Goal: Task Accomplishment & Management: Use online tool/utility

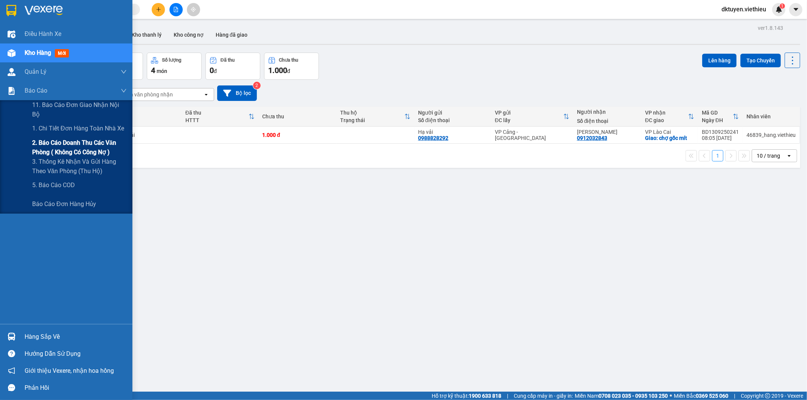
click at [61, 148] on span "2. Báo cáo doanh thu các văn phòng ( không có công nợ )" at bounding box center [79, 147] width 95 height 19
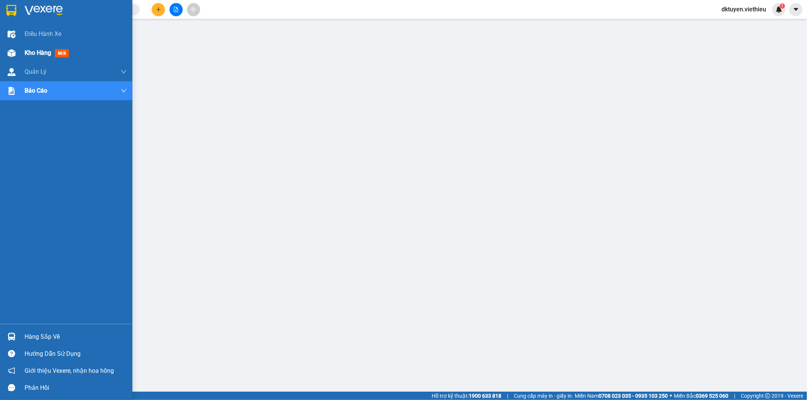
click at [34, 50] on span "Kho hàng" at bounding box center [38, 52] width 26 height 7
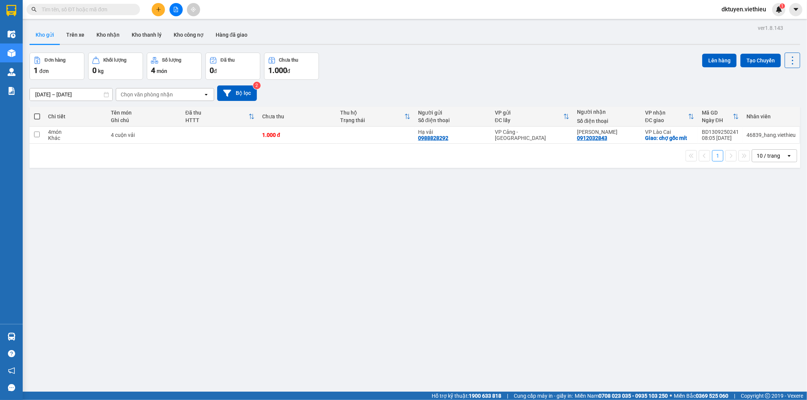
drag, startPoint x: 137, startPoint y: 261, endPoint x: 132, endPoint y: 261, distance: 4.2
click at [134, 261] on div "ver 1.8.143 Kho gửi Trên xe Kho nhận Kho thanh lý Kho công nợ Hàng đã giao Đơn …" at bounding box center [414, 223] width 777 height 400
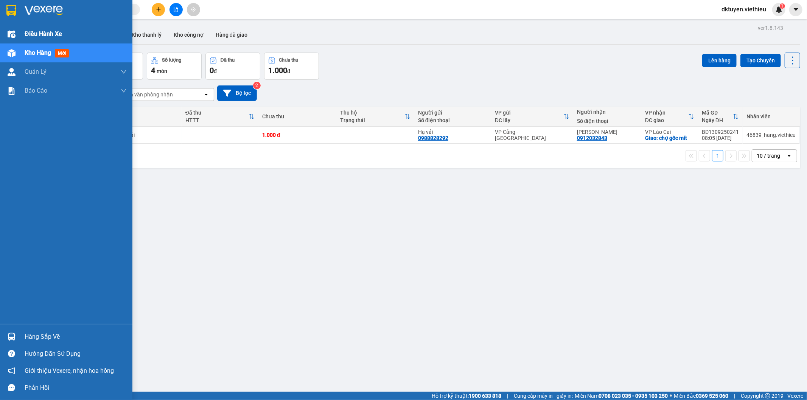
click at [32, 33] on span "Điều hành xe" at bounding box center [43, 33] width 37 height 9
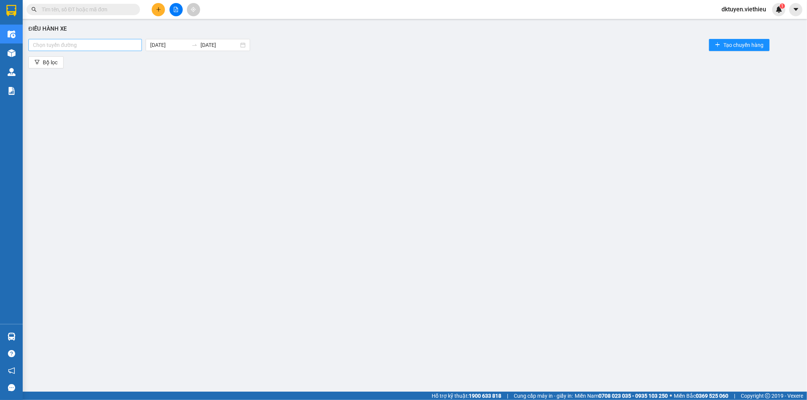
click at [104, 45] on div at bounding box center [85, 44] width 110 height 9
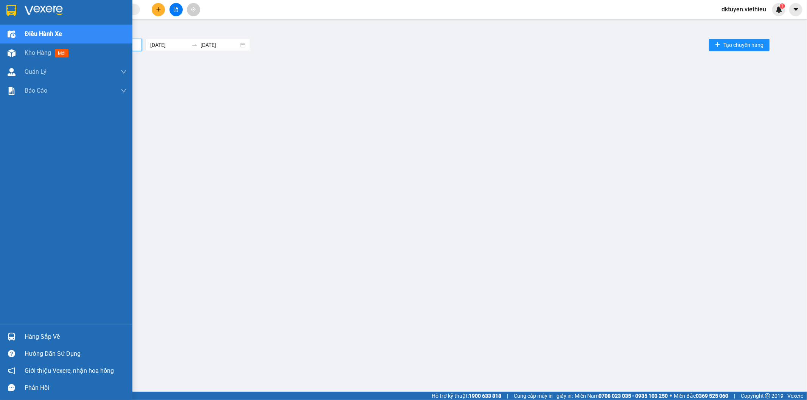
click at [42, 35] on span "Điều hành xe" at bounding box center [43, 33] width 37 height 9
click at [33, 52] on span "Kho hàng" at bounding box center [38, 52] width 26 height 7
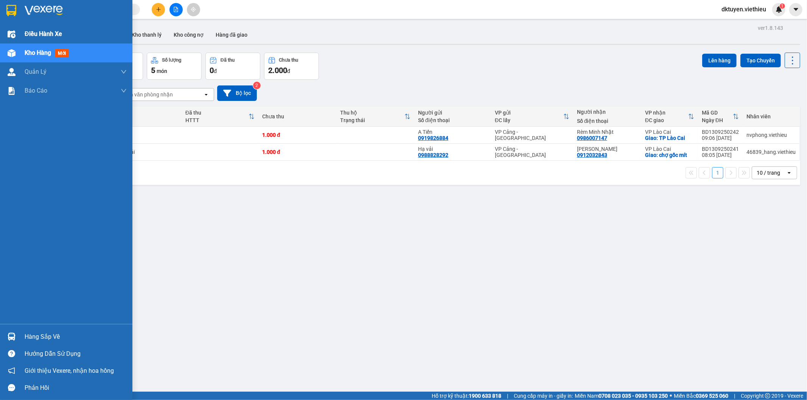
click at [35, 31] on span "Điều hành xe" at bounding box center [43, 33] width 37 height 9
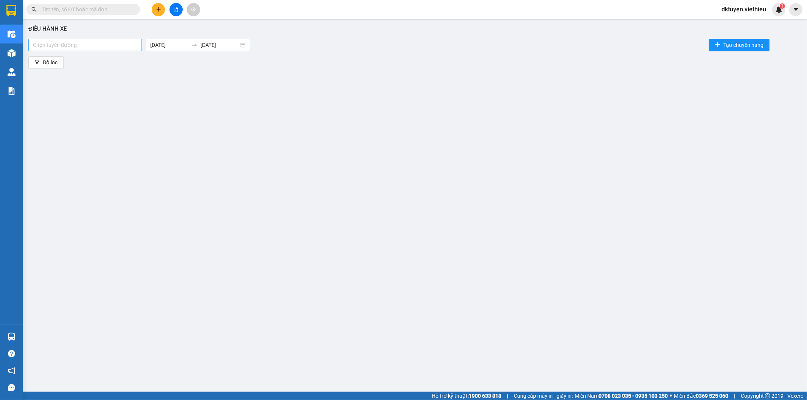
click at [95, 43] on div at bounding box center [85, 44] width 110 height 9
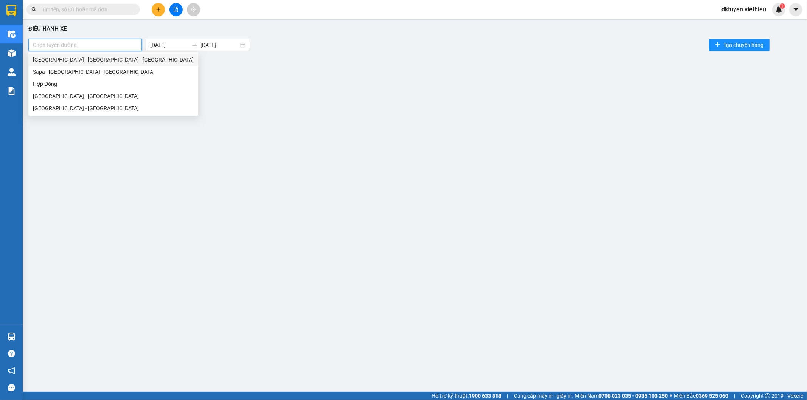
click at [77, 61] on div "[GEOGRAPHIC_DATA] - [GEOGRAPHIC_DATA] - [GEOGRAPHIC_DATA]" at bounding box center [113, 60] width 161 height 8
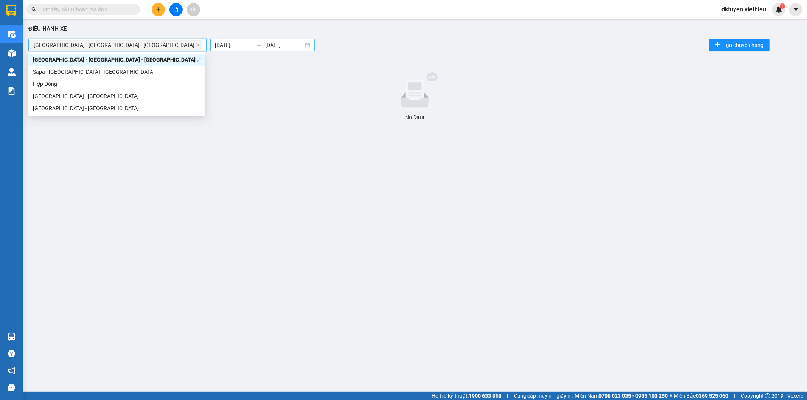
click at [215, 46] on input "[DATE]" at bounding box center [234, 45] width 38 height 8
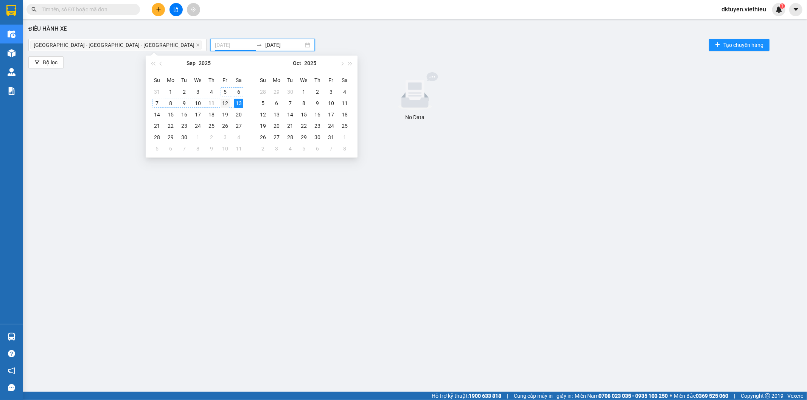
type input "[DATE]"
click at [227, 103] on div "12" at bounding box center [225, 103] width 9 height 9
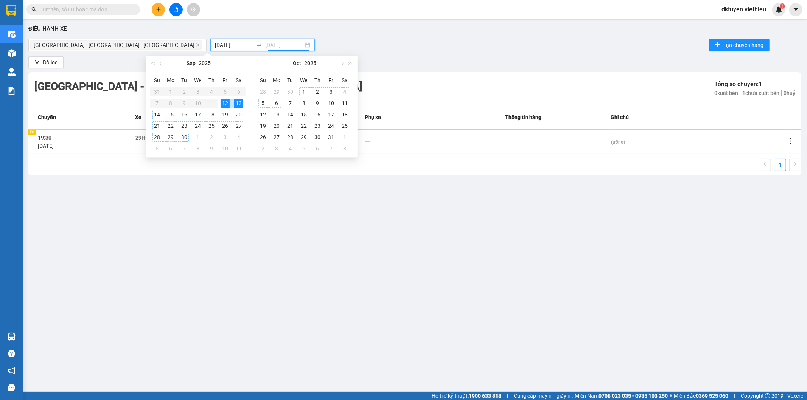
type input "[DATE]"
click at [789, 142] on icon "more" at bounding box center [791, 141] width 8 height 8
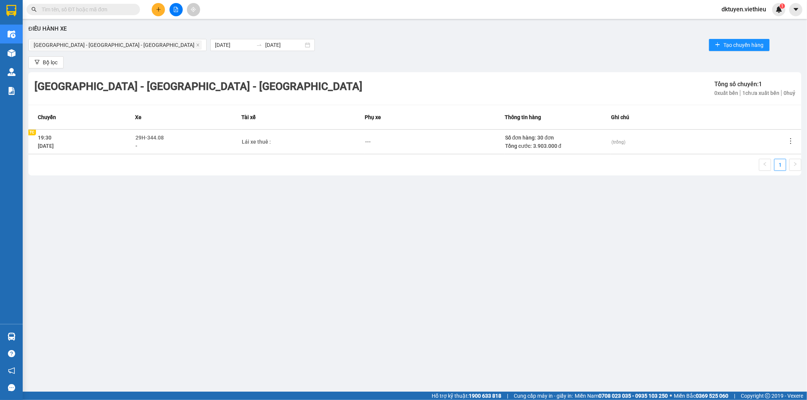
click at [791, 138] on icon "more" at bounding box center [791, 141] width 8 height 8
click at [775, 171] on span "Xem phơi" at bounding box center [772, 174] width 22 height 6
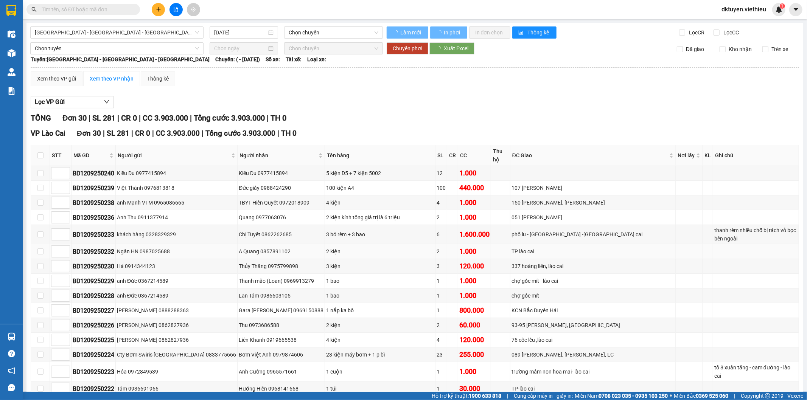
type input "[DATE]"
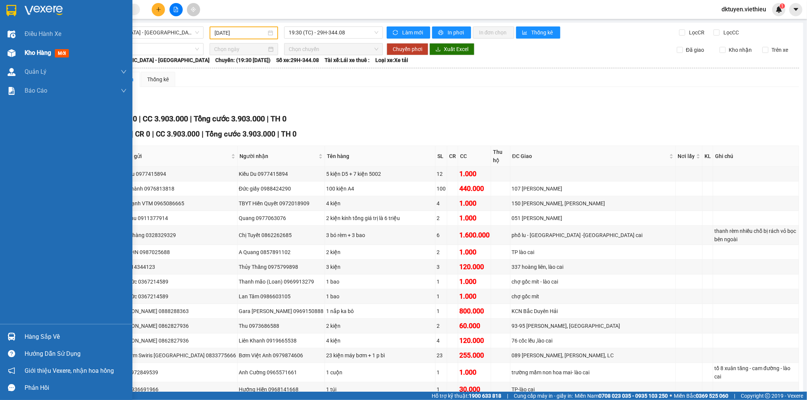
click at [43, 57] on div "Kho hàng mới" at bounding box center [48, 52] width 47 height 9
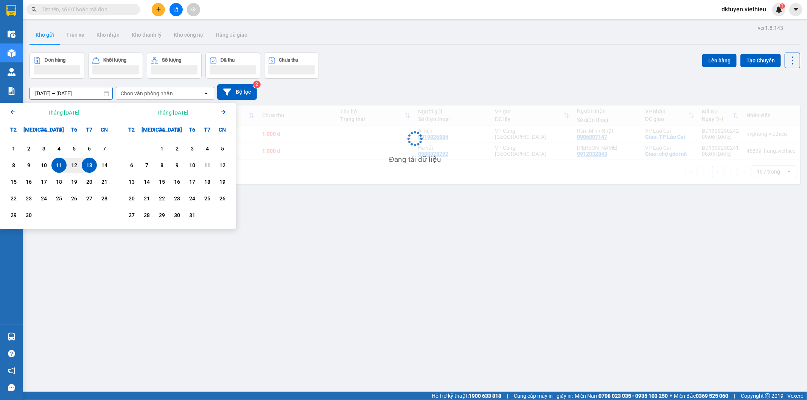
drag, startPoint x: 40, startPoint y: 95, endPoint x: 28, endPoint y: 95, distance: 12.1
click at [28, 95] on div "ver 1.8.143 Kho gửi Trên xe Kho nhận Kho thanh lý Kho công nợ Hàng đã giao Đơn …" at bounding box center [414, 223] width 777 height 400
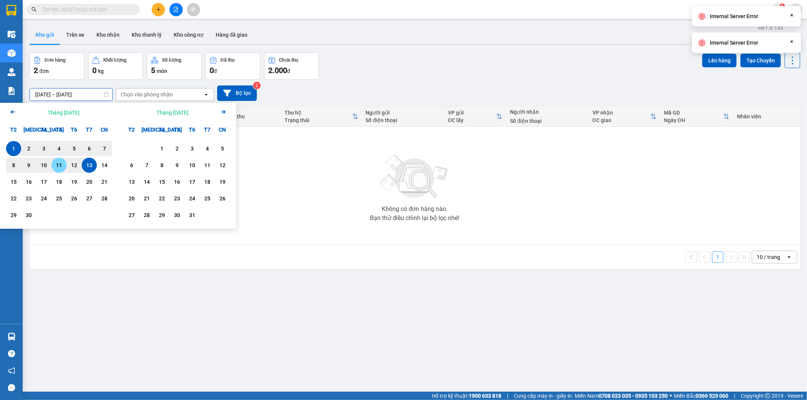
type input "[DATE] – [DATE]"
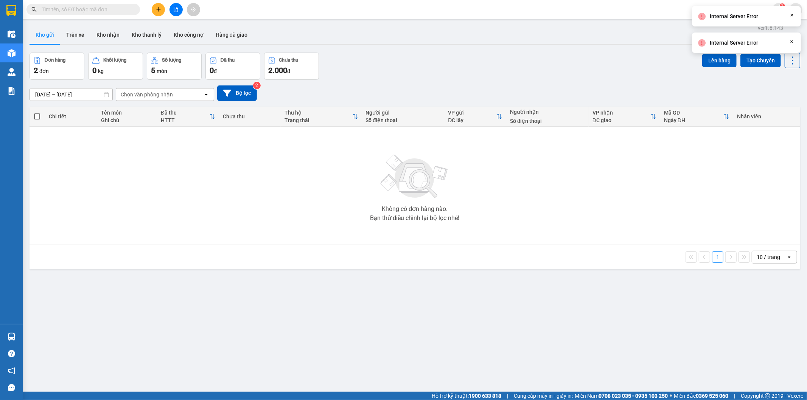
click at [162, 97] on div "Chọn văn phòng nhận" at bounding box center [147, 95] width 52 height 8
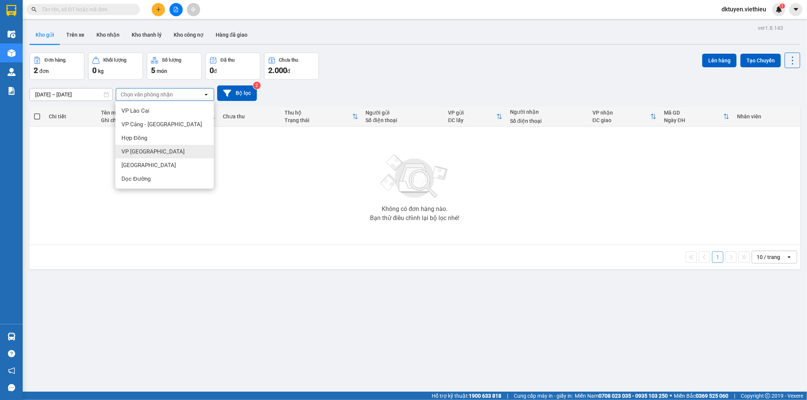
click at [143, 151] on span "VP [GEOGRAPHIC_DATA]" at bounding box center [152, 152] width 63 height 8
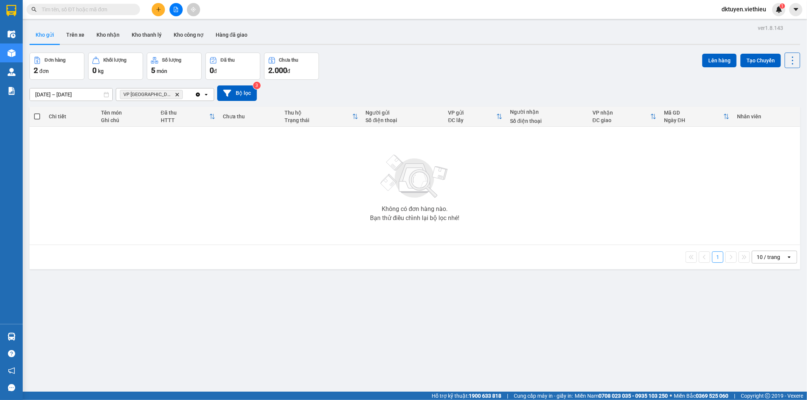
click at [175, 95] on icon "VP Sài Gòn, close by backspace" at bounding box center [176, 94] width 3 height 3
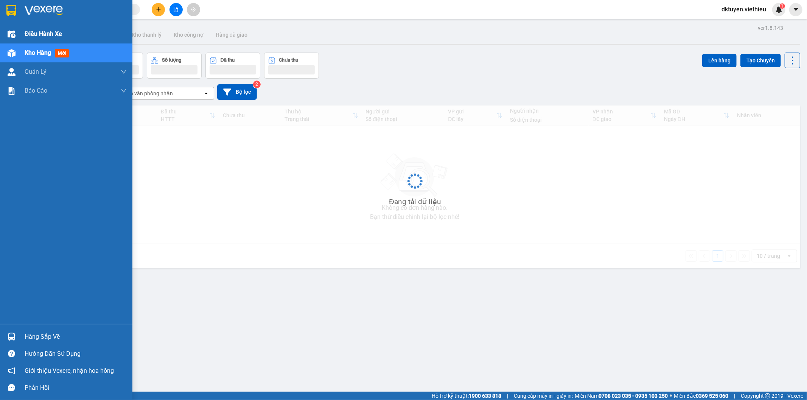
click at [34, 32] on span "Điều hành xe" at bounding box center [43, 33] width 37 height 9
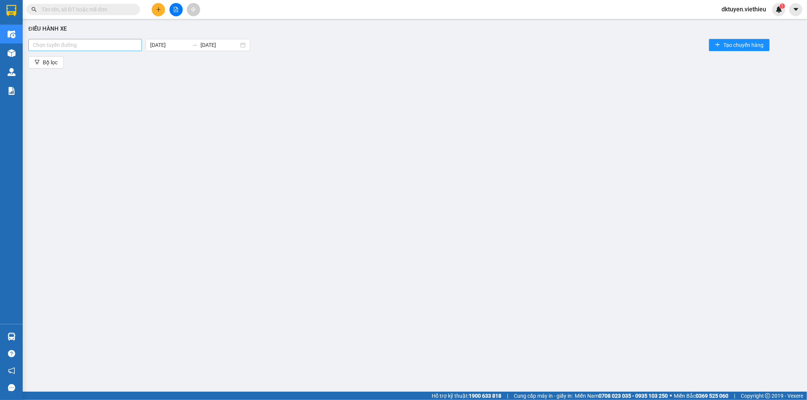
click at [84, 50] on div "Chọn tuyến đường" at bounding box center [84, 45] width 113 height 12
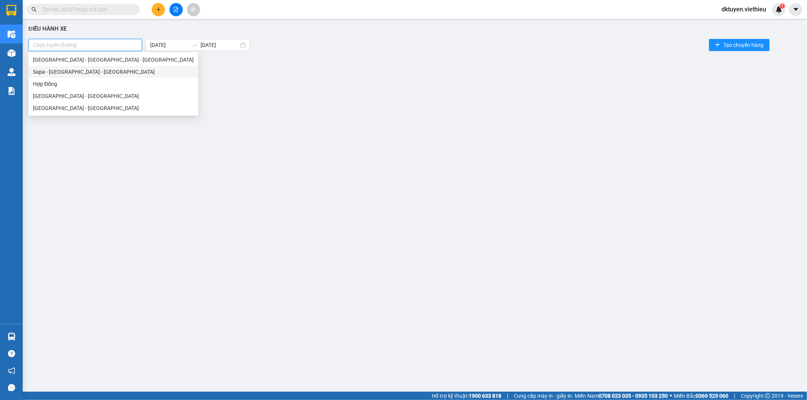
click at [74, 73] on div "Sapa - [GEOGRAPHIC_DATA] - [GEOGRAPHIC_DATA]" at bounding box center [113, 72] width 161 height 8
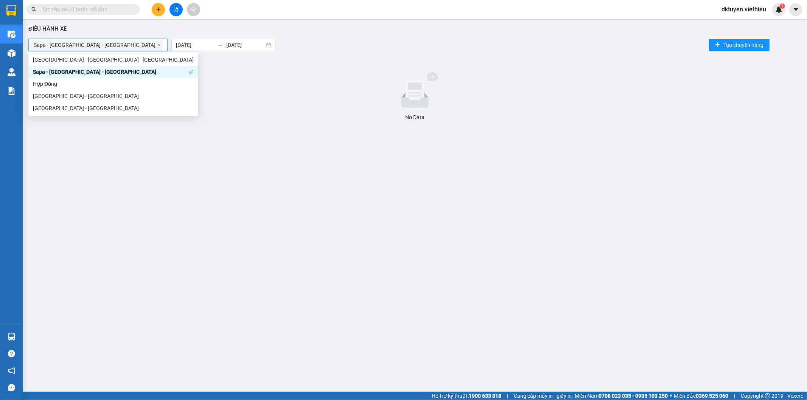
click at [74, 73] on div "Sapa - [GEOGRAPHIC_DATA] - [GEOGRAPHIC_DATA]" at bounding box center [110, 72] width 155 height 8
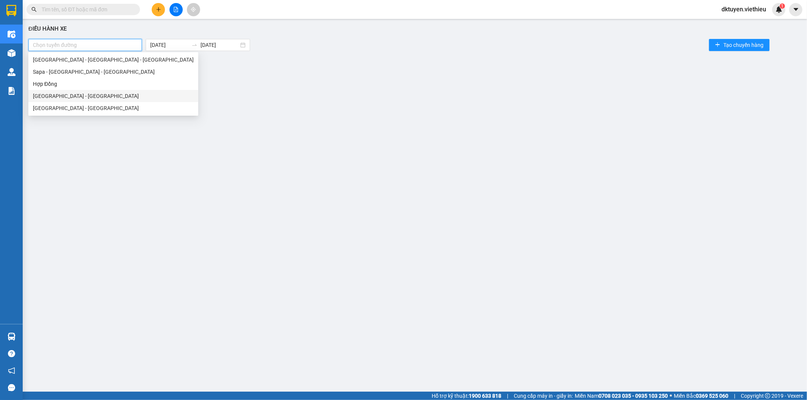
click at [70, 97] on div "[GEOGRAPHIC_DATA] - [GEOGRAPHIC_DATA]" at bounding box center [113, 96] width 161 height 8
click at [155, 45] on body "Kết quả tìm kiếm ( 0 ) Bộ lọc No Data dktuyen.viethieu 1 Điều hành xe Kho hàng …" at bounding box center [403, 200] width 807 height 400
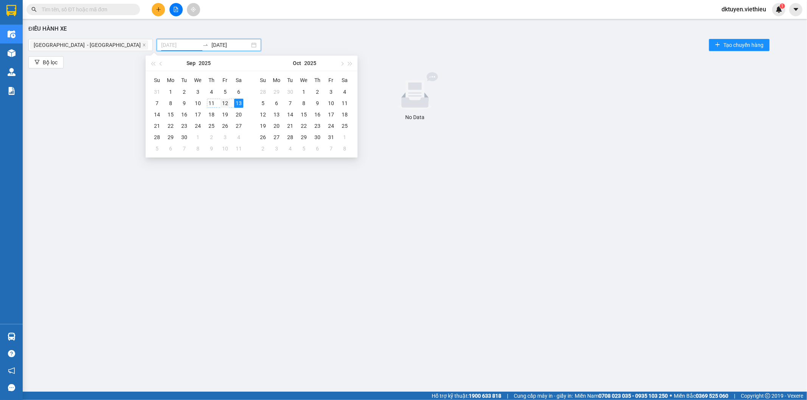
type input "[DATE]"
click at [221, 104] on div "12" at bounding box center [225, 103] width 9 height 9
click at [142, 47] on icon "close" at bounding box center [144, 45] width 4 height 4
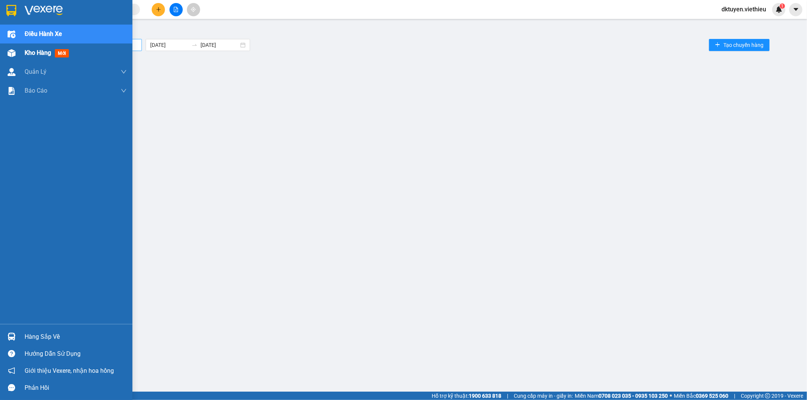
click at [39, 52] on span "Kho hàng" at bounding box center [38, 52] width 26 height 7
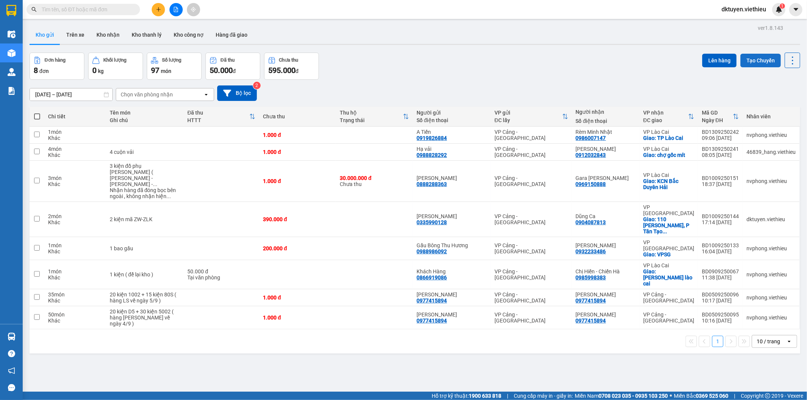
click at [749, 59] on button "Tạo Chuyến" at bounding box center [760, 61] width 40 height 14
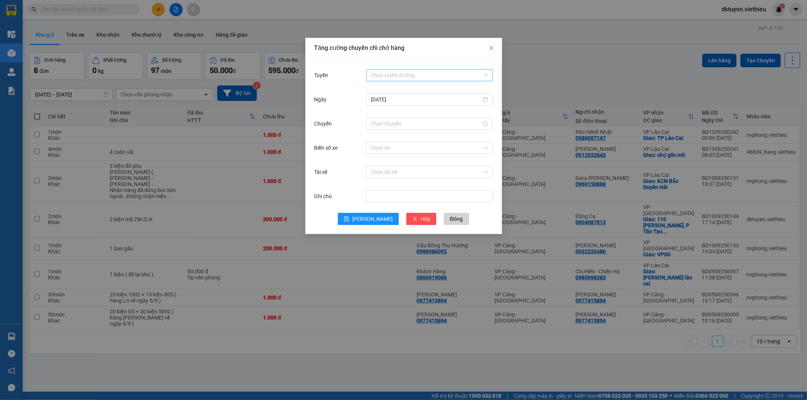
click at [431, 70] on input "Tuyến" at bounding box center [427, 75] width 112 height 11
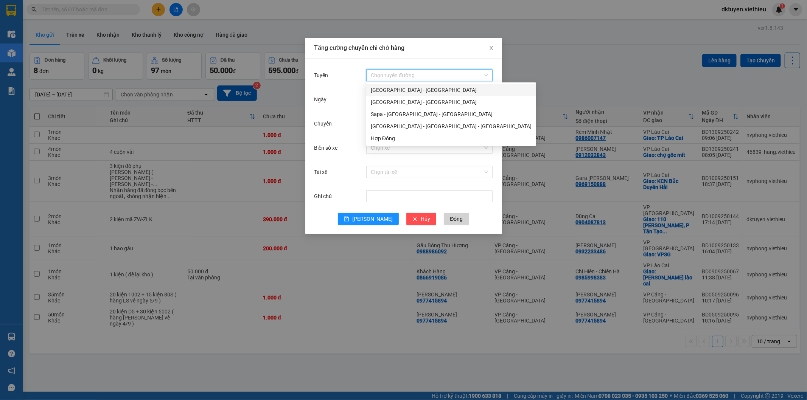
click at [410, 89] on div "[GEOGRAPHIC_DATA] - [GEOGRAPHIC_DATA]" at bounding box center [451, 90] width 161 height 8
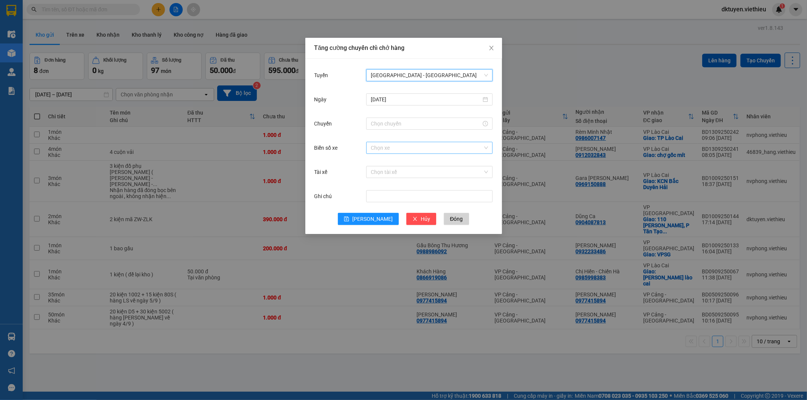
click at [385, 146] on input "Biển số xe" at bounding box center [427, 147] width 112 height 11
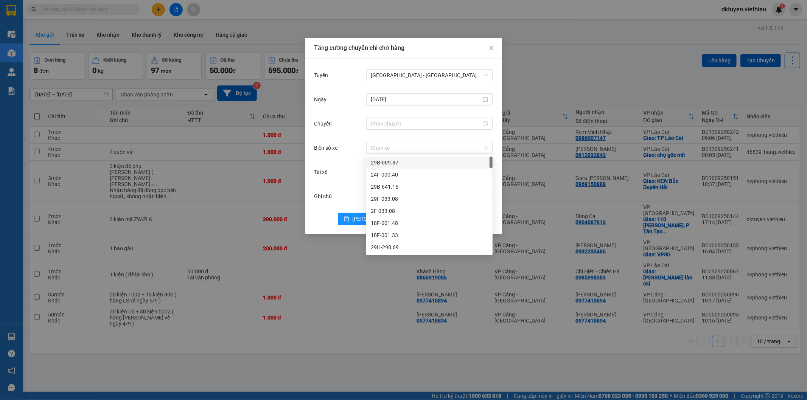
click at [426, 135] on div "Chuyến" at bounding box center [403, 128] width 179 height 24
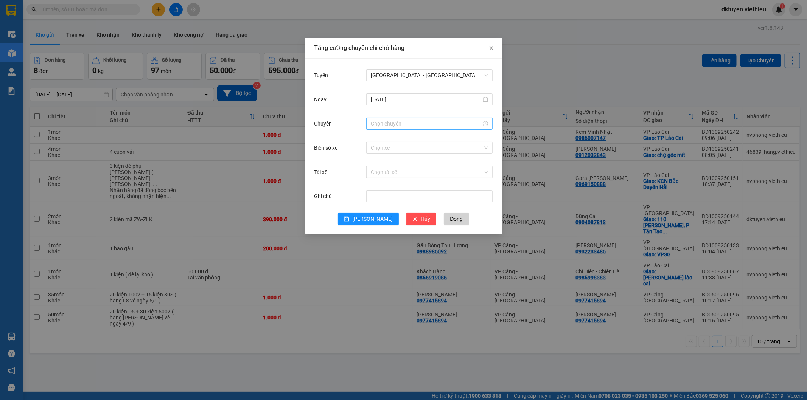
click at [419, 118] on div at bounding box center [429, 124] width 126 height 12
click at [376, 140] on div "20" at bounding box center [376, 140] width 21 height 11
type input "20:00"
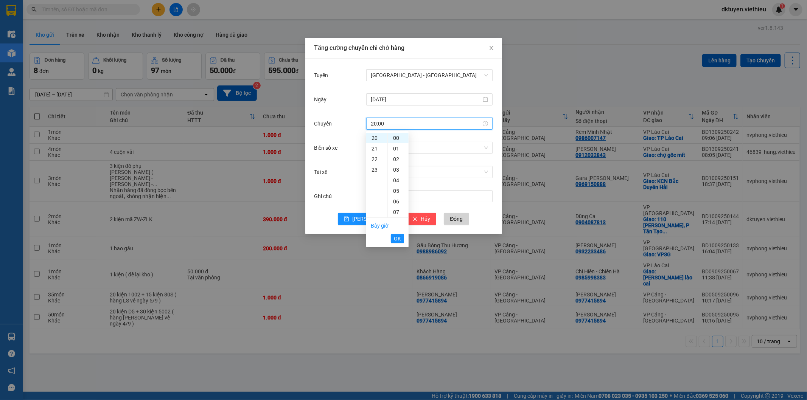
drag, startPoint x: 399, startPoint y: 238, endPoint x: 377, endPoint y: 229, distance: 23.9
click at [398, 238] on span "OK" at bounding box center [397, 239] width 7 height 8
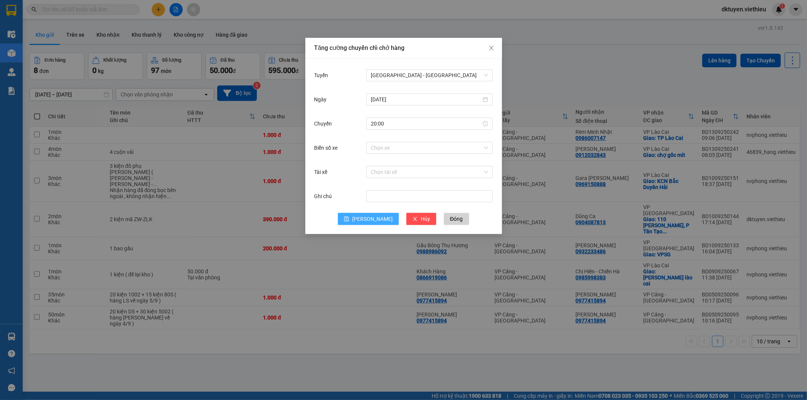
click at [368, 220] on span "[PERSON_NAME]" at bounding box center [372, 219] width 40 height 8
click at [492, 48] on icon "close" at bounding box center [491, 48] width 4 height 5
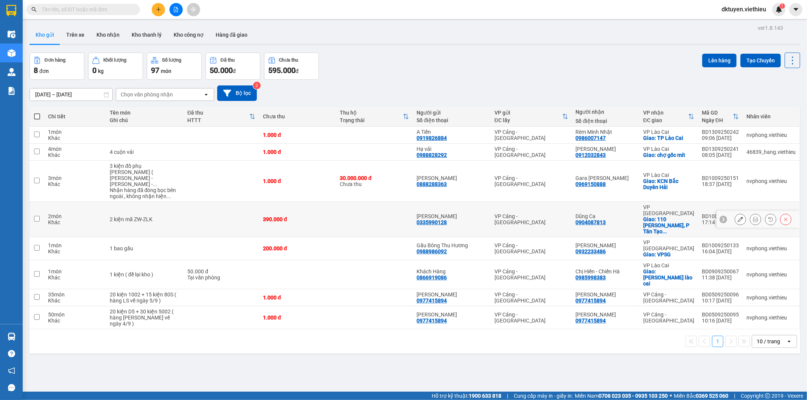
click at [40, 207] on td at bounding box center [37, 219] width 15 height 35
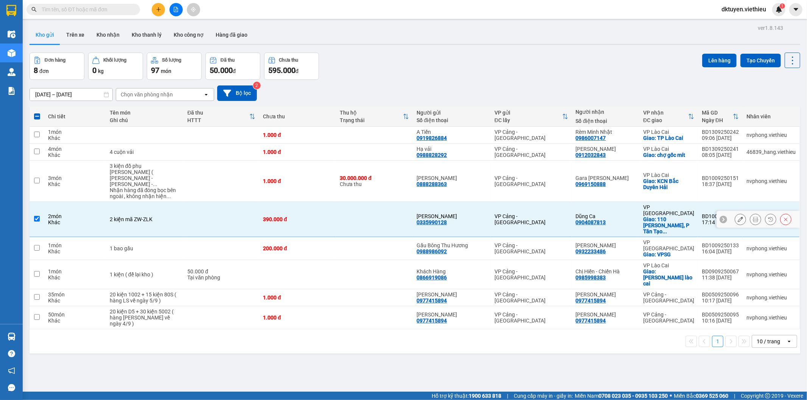
click at [40, 207] on td at bounding box center [37, 219] width 15 height 35
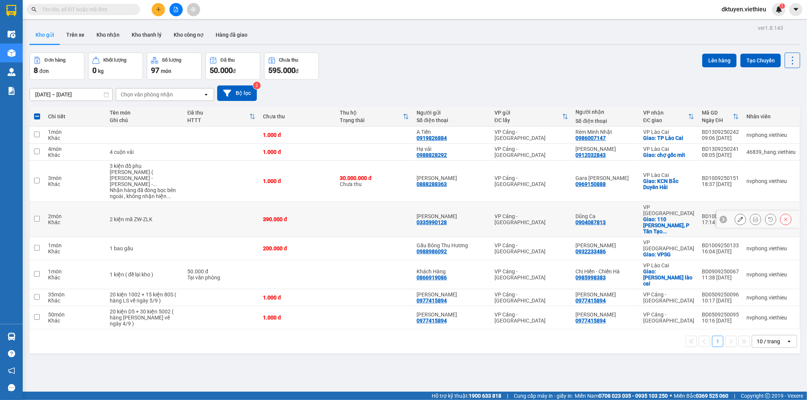
checkbox input "false"
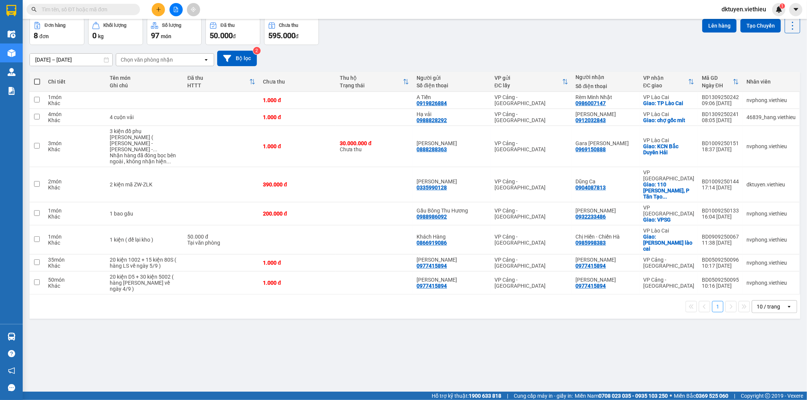
click at [761, 303] on div "10 / trang" at bounding box center [767, 307] width 23 height 8
click at [759, 354] on span "100 / trang" at bounding box center [764, 355] width 27 height 8
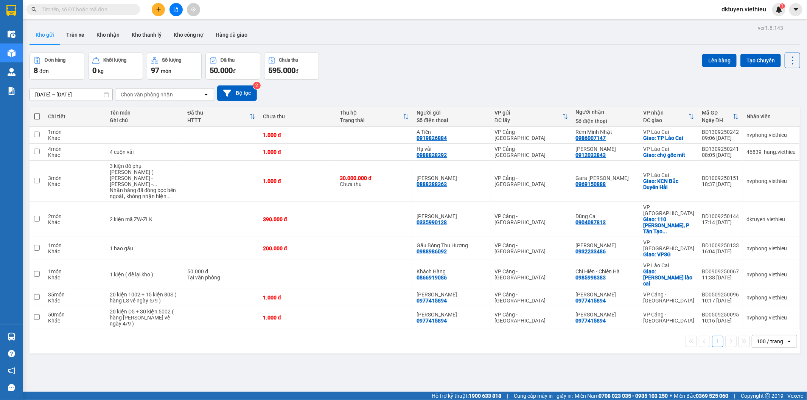
click at [100, 8] on input "text" at bounding box center [86, 9] width 89 height 8
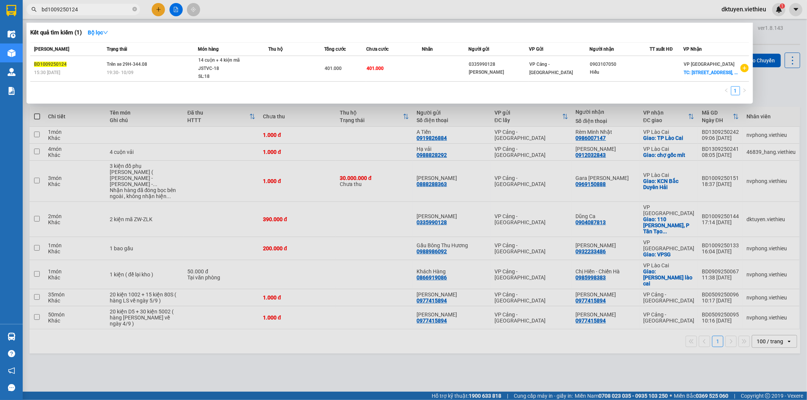
type input "bd1009250124"
click at [319, 28] on div "Kết quả tìm kiếm ( 1 ) Bộ lọc" at bounding box center [389, 32] width 719 height 12
click at [447, 353] on div at bounding box center [403, 200] width 807 height 400
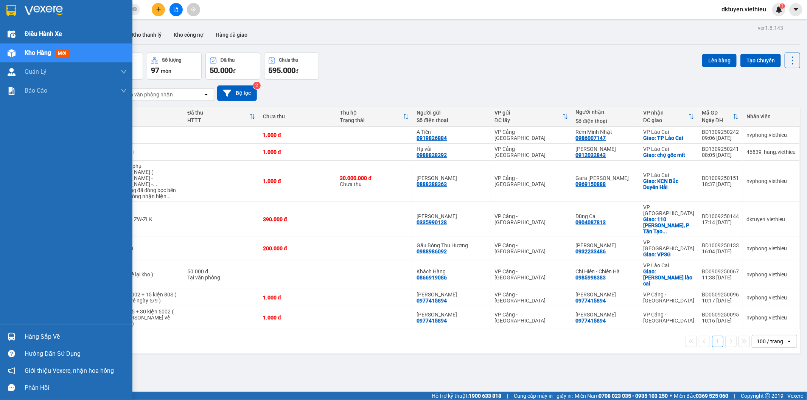
click at [56, 34] on span "Điều hành xe" at bounding box center [43, 33] width 37 height 9
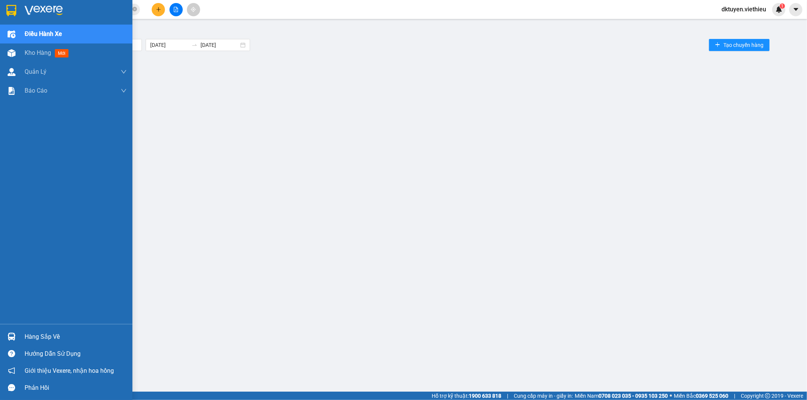
drag, startPoint x: 78, startPoint y: 33, endPoint x: 192, endPoint y: 45, distance: 114.1
click at [79, 33] on div "Điều hành xe" at bounding box center [76, 34] width 102 height 19
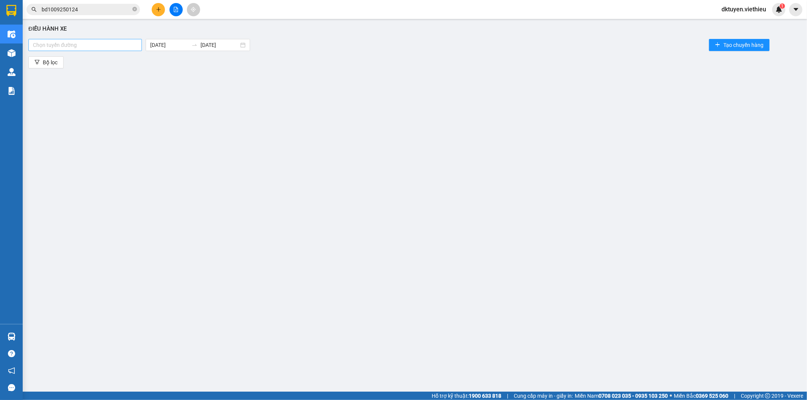
click at [114, 45] on div at bounding box center [85, 44] width 110 height 9
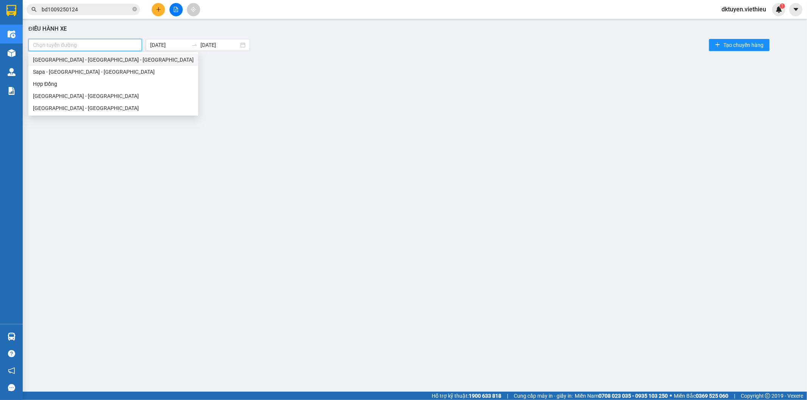
click at [87, 59] on div "[GEOGRAPHIC_DATA] - [GEOGRAPHIC_DATA] - [GEOGRAPHIC_DATA]" at bounding box center [113, 60] width 161 height 8
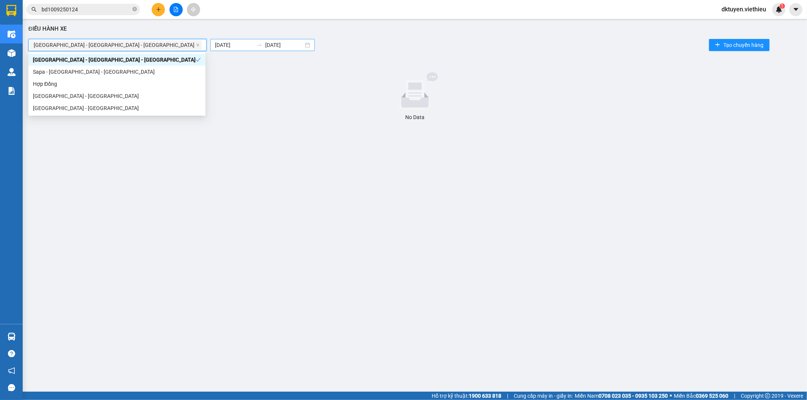
click at [152, 43] on body "Kết quả tìm kiếm ( 1 ) Bộ lọc Mã ĐH Trạng thái Món hàng Thu hộ Tổng cước Chưa c…" at bounding box center [403, 200] width 807 height 400
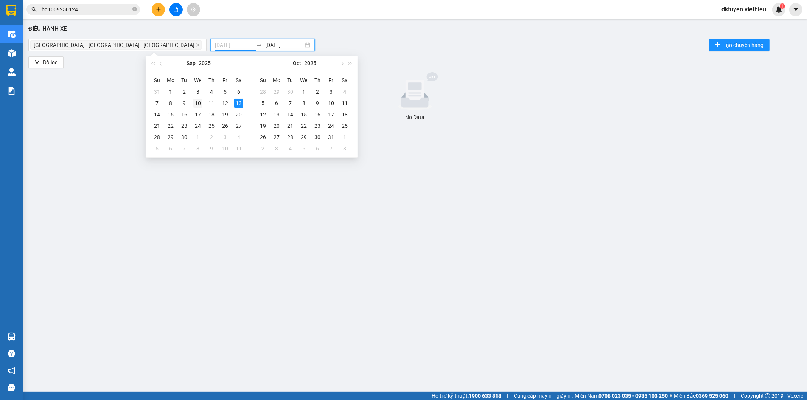
type input "[DATE]"
click at [199, 104] on div "10" at bounding box center [197, 103] width 9 height 9
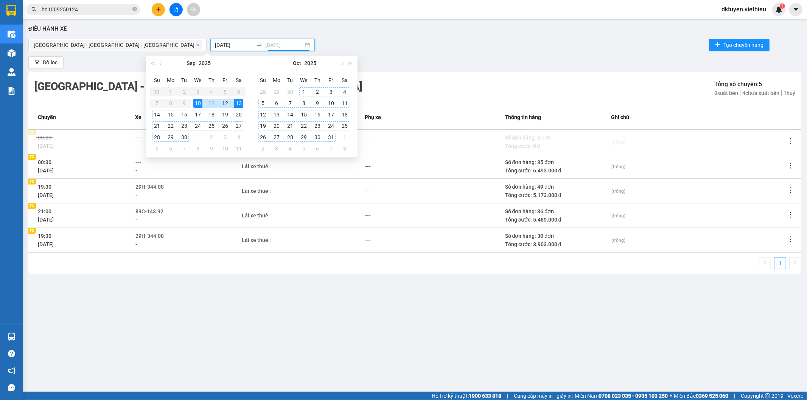
type input "[DATE]"
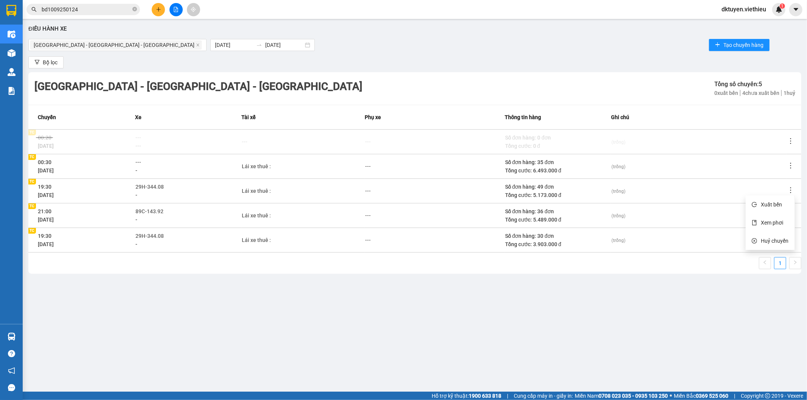
click at [790, 186] on icon "more" at bounding box center [791, 190] width 8 height 8
click at [777, 220] on span "Xem phơi" at bounding box center [772, 223] width 22 height 6
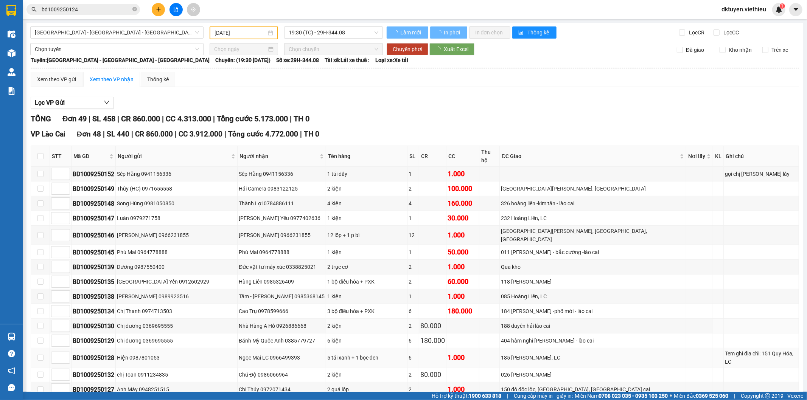
type input "[DATE]"
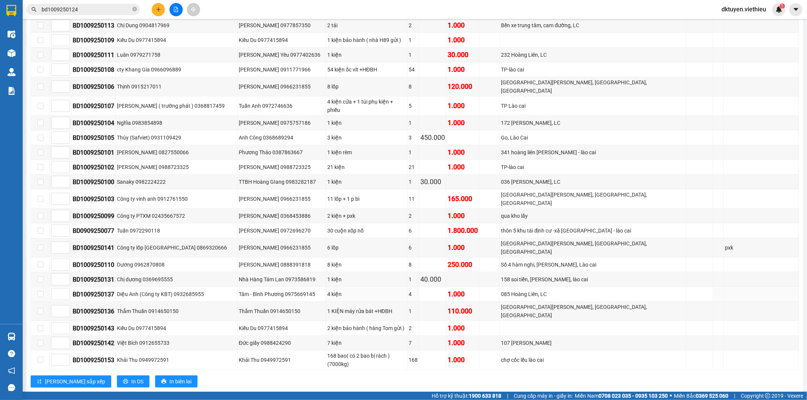
scroll to position [590, 0]
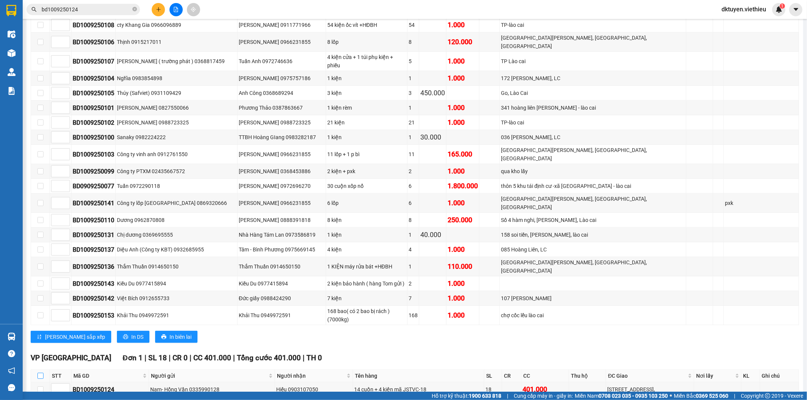
click at [42, 373] on input "checkbox" at bounding box center [40, 376] width 6 height 6
checkbox input "true"
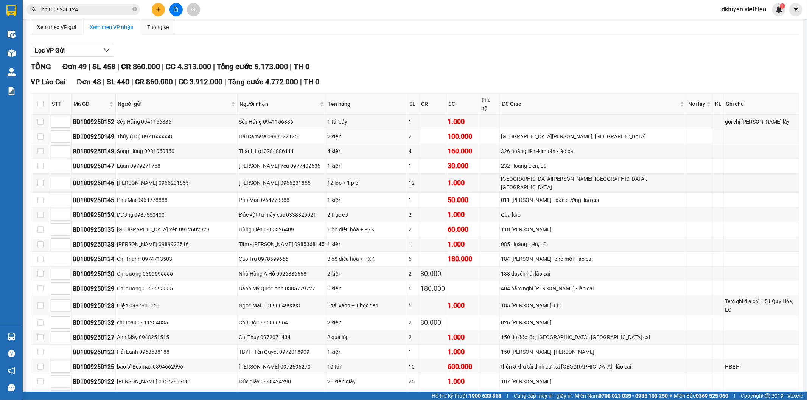
scroll to position [44, 0]
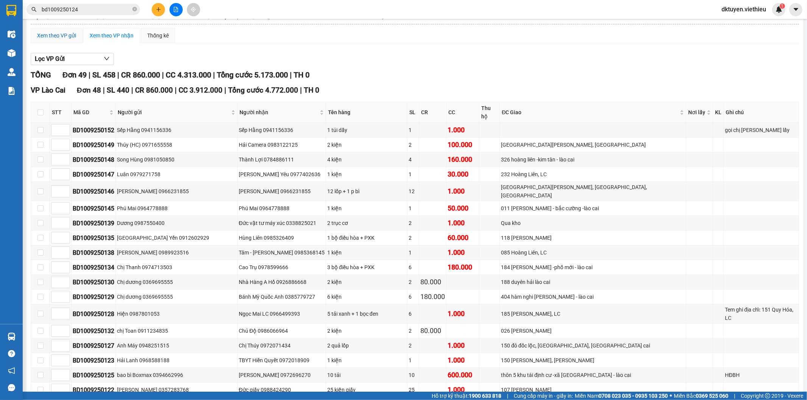
click at [48, 36] on div "Xem theo VP gửi" at bounding box center [56, 35] width 39 height 8
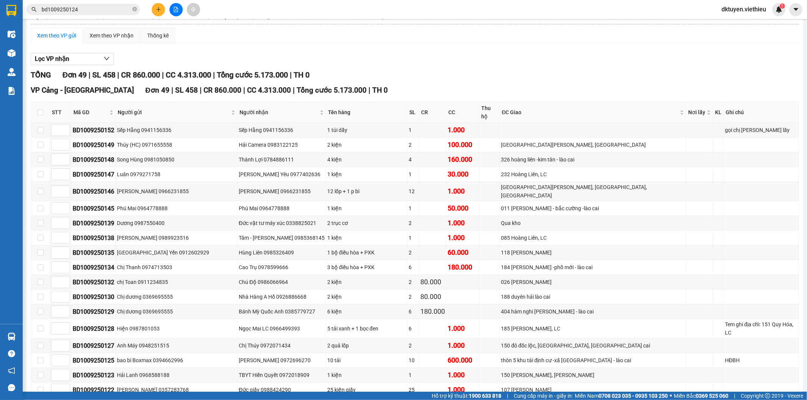
scroll to position [533, 0]
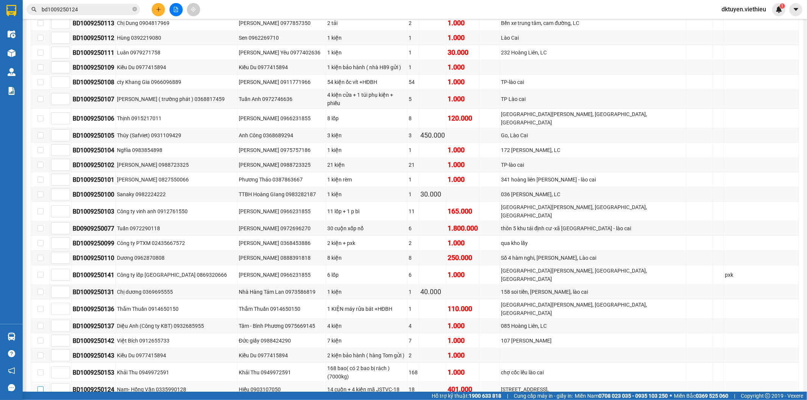
click at [40, 387] on input "checkbox" at bounding box center [40, 390] width 6 height 6
checkbox input "true"
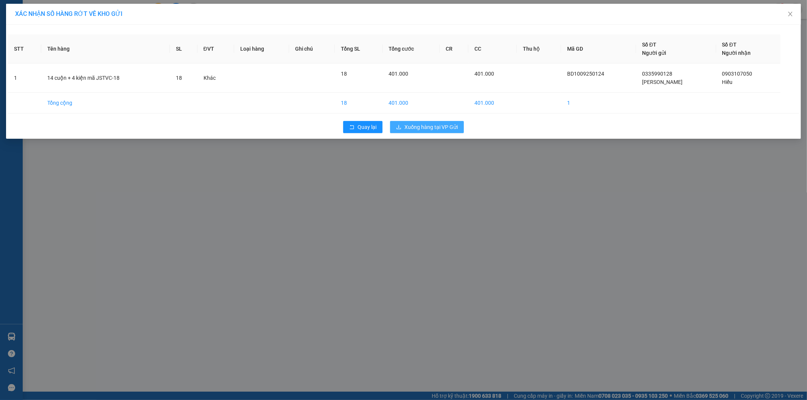
click at [419, 130] on span "Xuống hàng tại VP Gửi" at bounding box center [430, 127] width 53 height 8
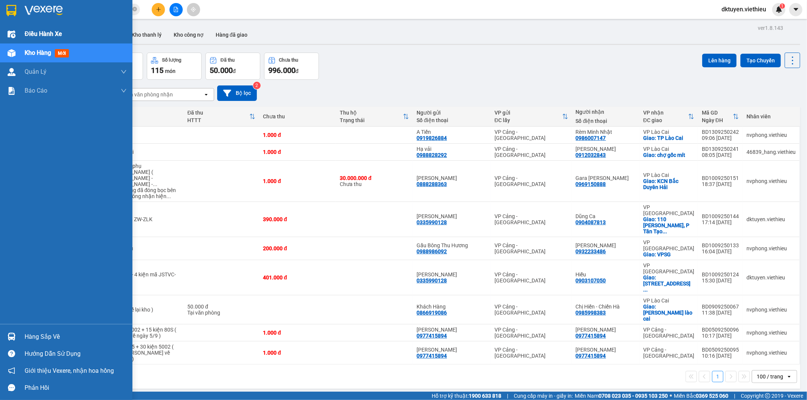
click at [20, 34] on div "Điều hành xe" at bounding box center [66, 34] width 132 height 19
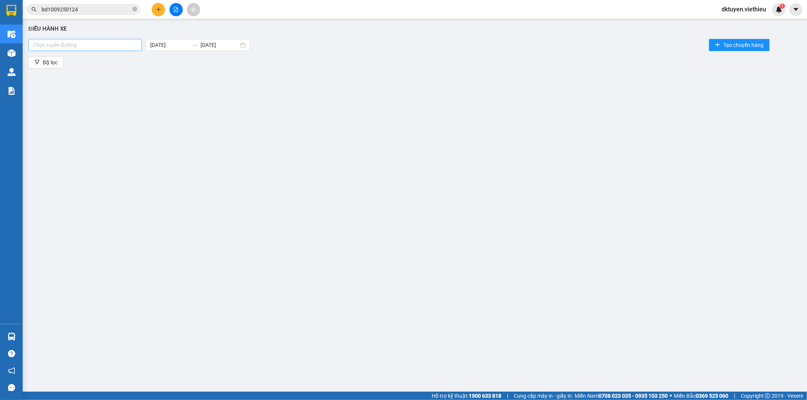
click at [91, 47] on div at bounding box center [85, 44] width 110 height 9
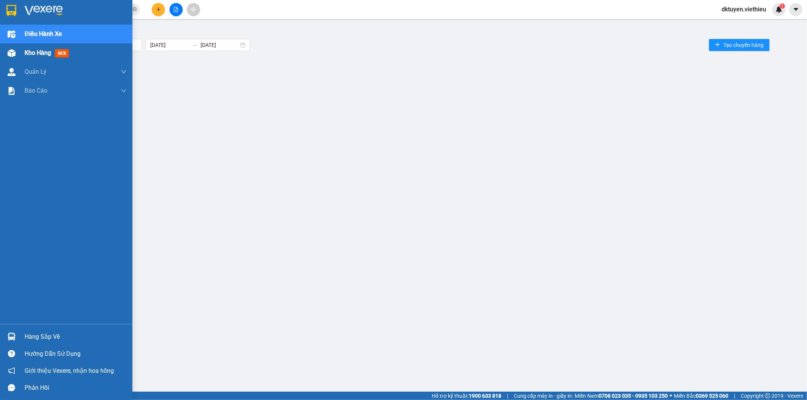
click at [21, 51] on div "Kho hàng mới" at bounding box center [66, 52] width 132 height 19
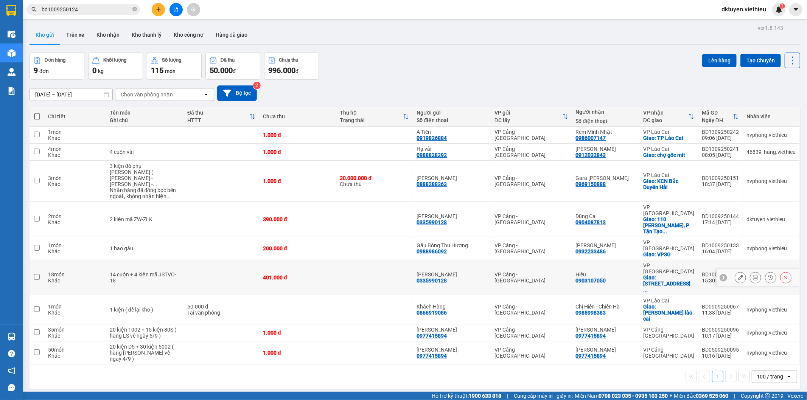
drag, startPoint x: 38, startPoint y: 247, endPoint x: 39, endPoint y: 240, distance: 7.2
click at [38, 274] on input "checkbox" at bounding box center [37, 277] width 6 height 6
checkbox input "true"
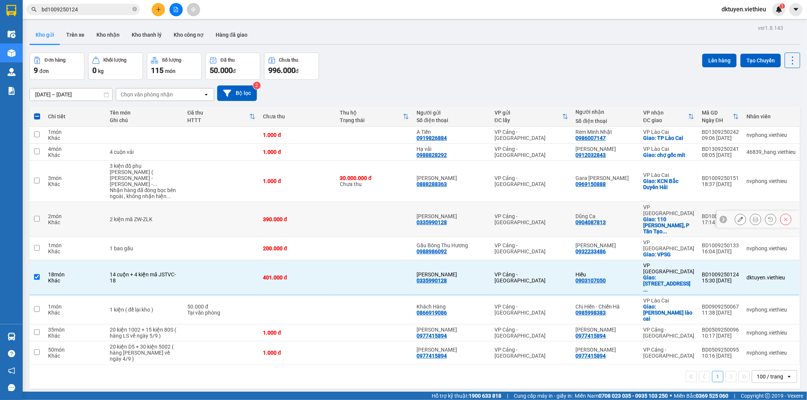
click at [42, 207] on td at bounding box center [37, 219] width 15 height 35
checkbox input "true"
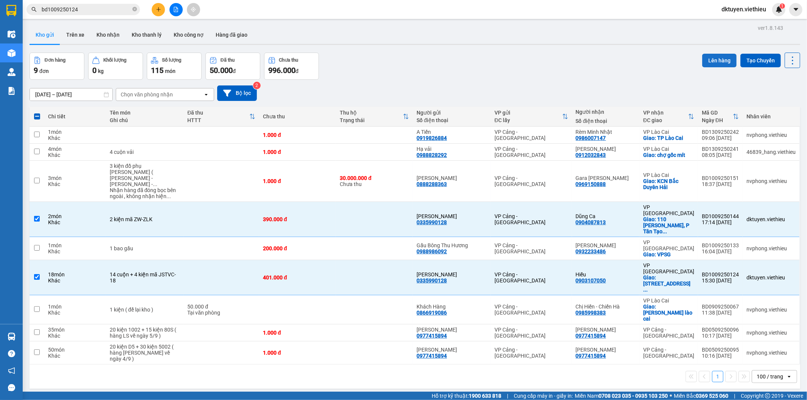
click at [712, 61] on button "Lên hàng" at bounding box center [719, 61] width 34 height 14
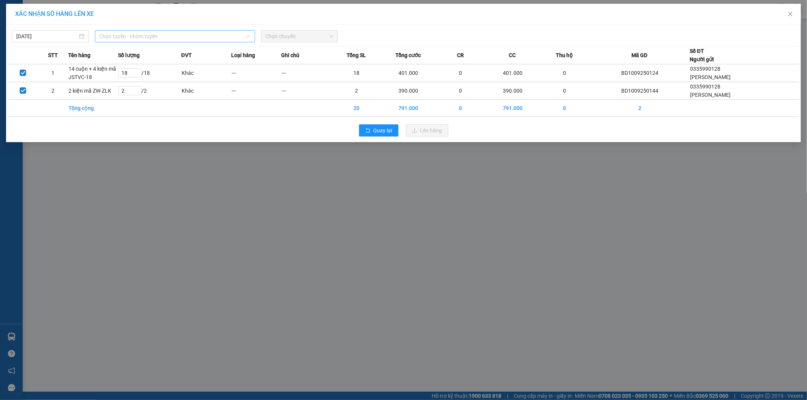
click at [189, 38] on span "Chọn tuyến - nhóm tuyến" at bounding box center [174, 36] width 151 height 11
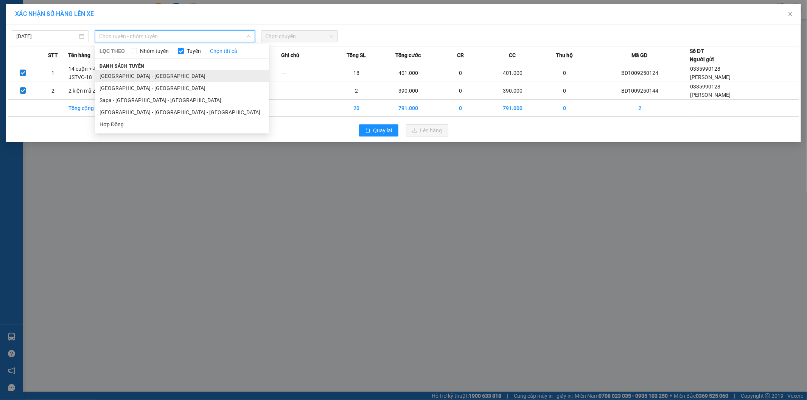
drag, startPoint x: 155, startPoint y: 79, endPoint x: 256, endPoint y: 53, distance: 104.1
click at [156, 78] on li "[GEOGRAPHIC_DATA] - [GEOGRAPHIC_DATA]" at bounding box center [182, 76] width 174 height 12
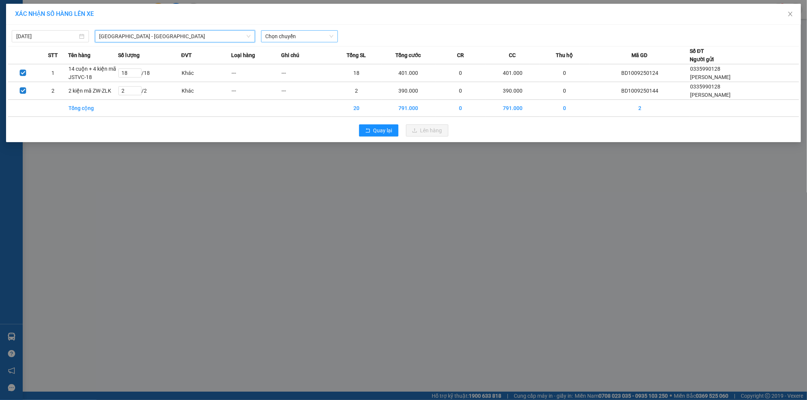
click at [289, 40] on span "Chọn chuyến" at bounding box center [300, 36] width 68 height 11
click at [291, 64] on div "20:00 (TC)" at bounding box center [295, 63] width 59 height 8
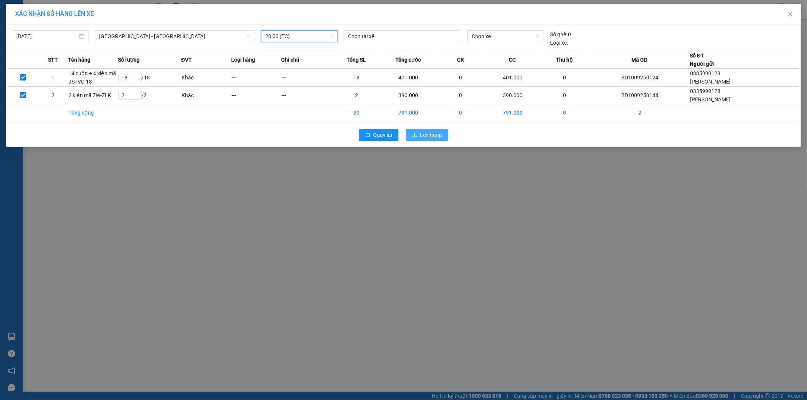
click at [433, 135] on span "Lên hàng" at bounding box center [431, 135] width 22 height 8
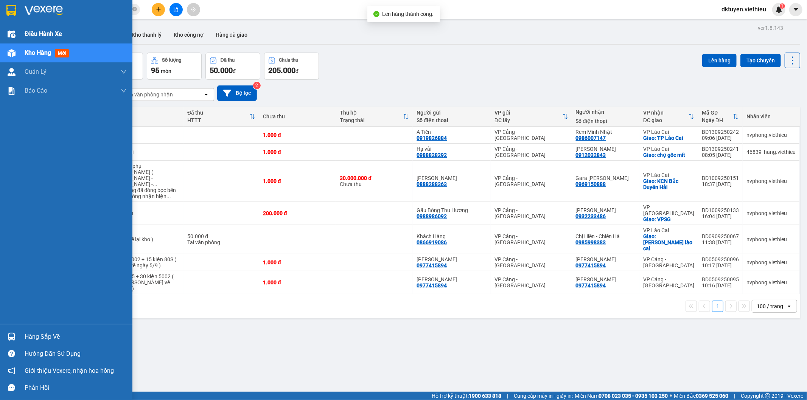
click at [30, 33] on span "Điều hành xe" at bounding box center [43, 33] width 37 height 9
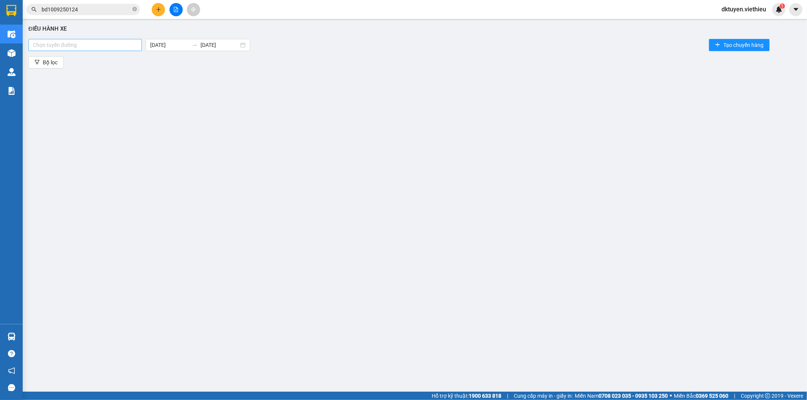
click at [100, 43] on div at bounding box center [85, 44] width 110 height 9
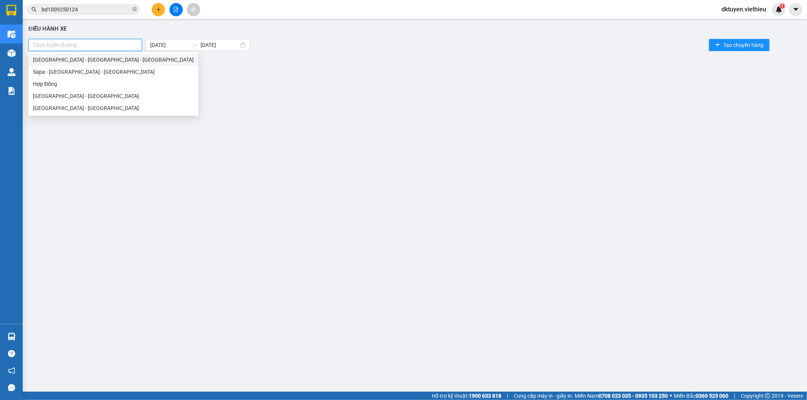
click at [76, 63] on div "[GEOGRAPHIC_DATA] - [GEOGRAPHIC_DATA] - [GEOGRAPHIC_DATA]" at bounding box center [113, 60] width 161 height 8
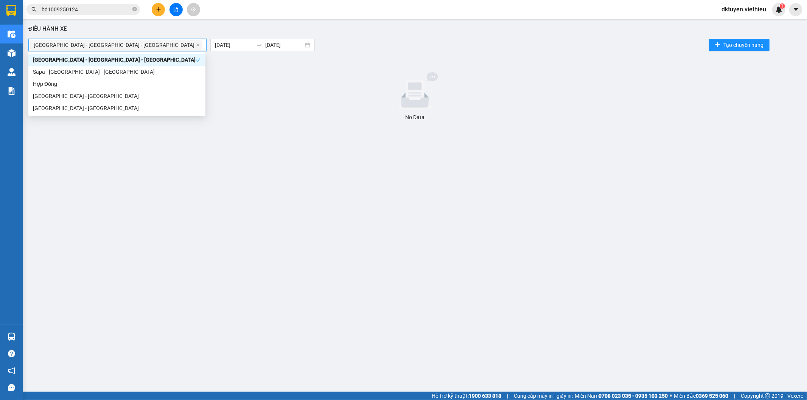
click at [93, 61] on div "[GEOGRAPHIC_DATA] - [GEOGRAPHIC_DATA] - [GEOGRAPHIC_DATA]" at bounding box center [114, 60] width 163 height 8
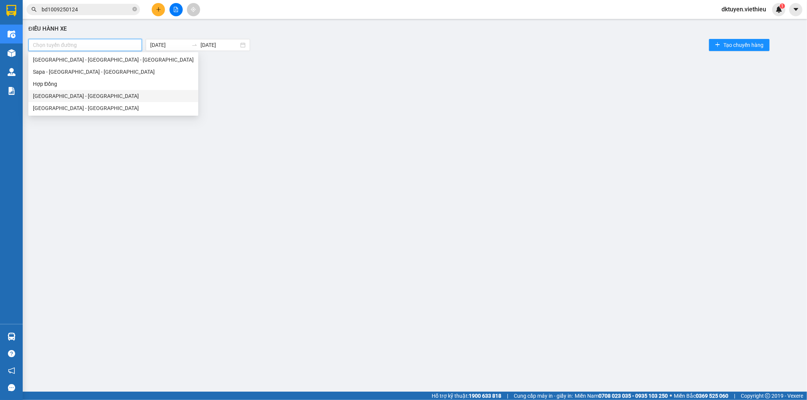
click at [69, 96] on div "[GEOGRAPHIC_DATA] - [GEOGRAPHIC_DATA]" at bounding box center [113, 96] width 161 height 8
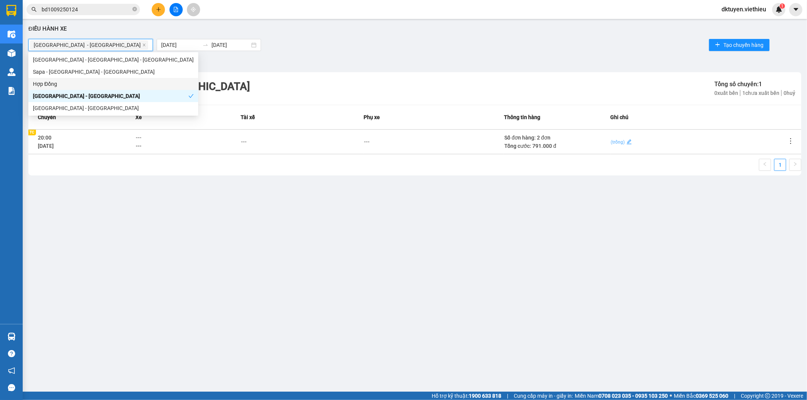
click at [621, 142] on span "(trống)" at bounding box center [618, 142] width 14 height 5
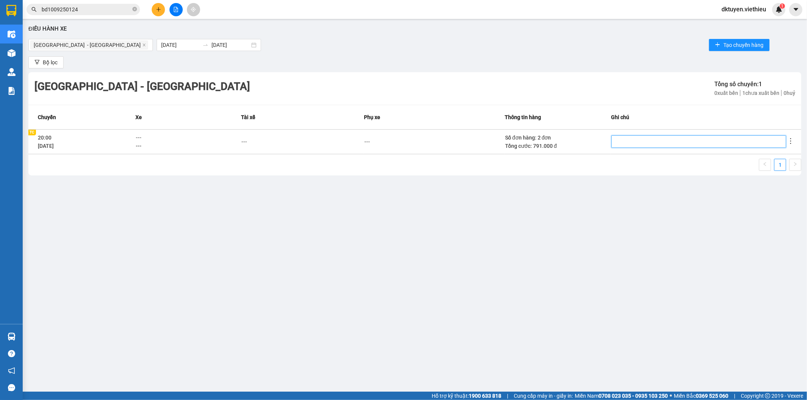
click at [621, 142] on textarea at bounding box center [698, 141] width 175 height 12
type textarea "G"
type textarea "Gu"
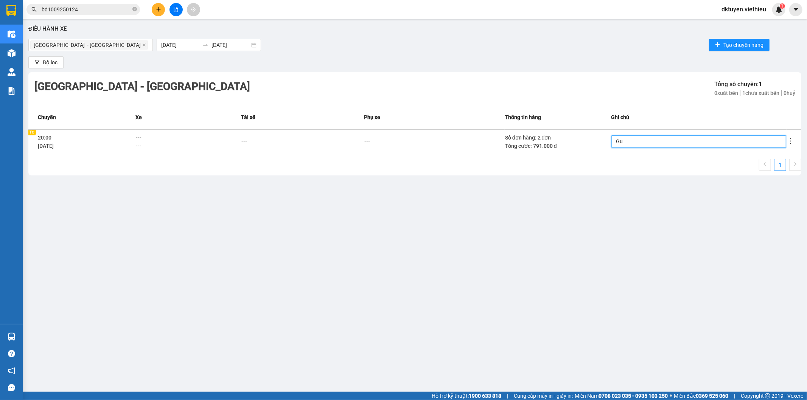
type textarea "Gui"
type textarea "Gưi"
type textarea "Gửi"
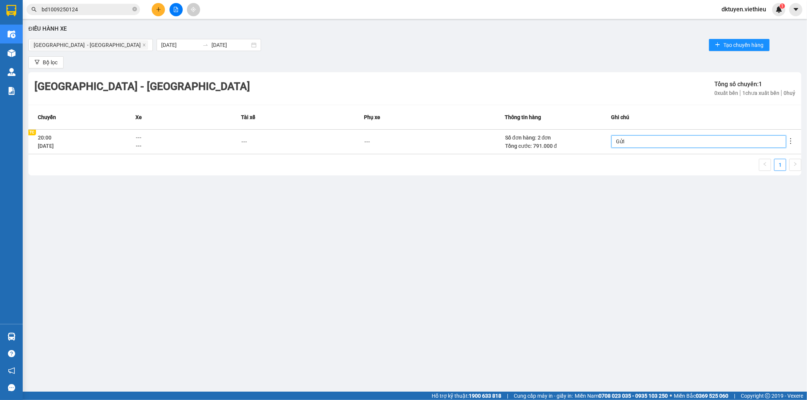
type textarea "Gửi"
type textarea "Gửi g"
type textarea "Gửi ga"
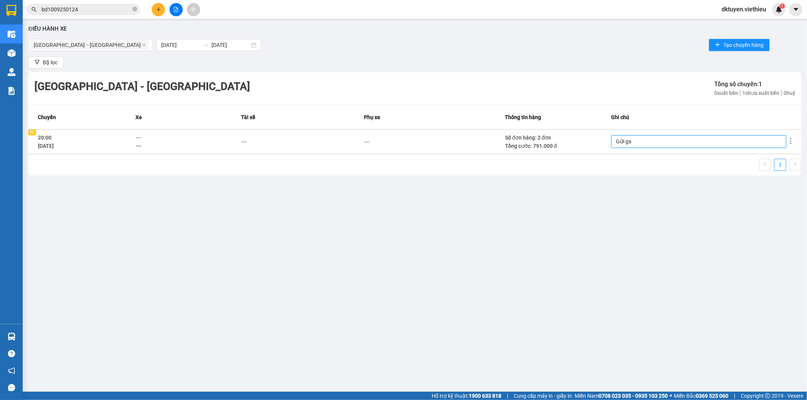
type textarea "Gửi ga"
type textarea "Gửi ga t"
type textarea "Gửi ga ta"
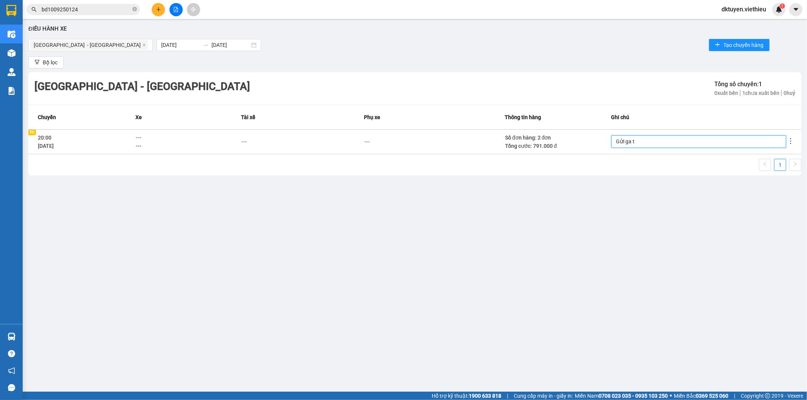
type textarea "Gửi ga ta"
type textarea "Gửi ga tau"
type textarea "Gửi ga tàu"
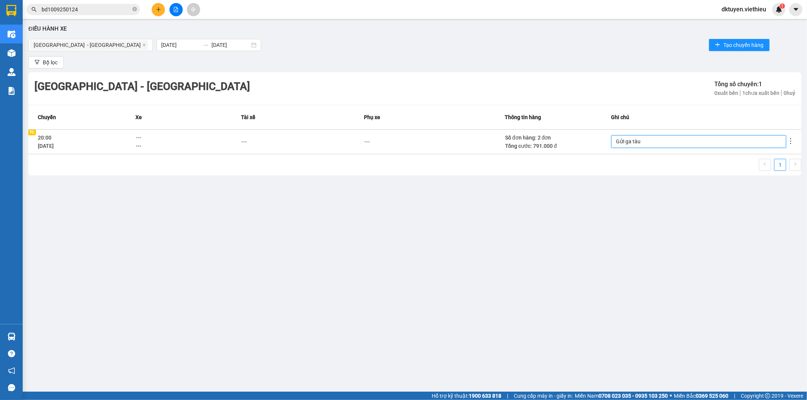
type textarea "Gửi ga tàu n"
type textarea "Gửi ga tàu ng"
type textarea "Gửi ga tàu nga"
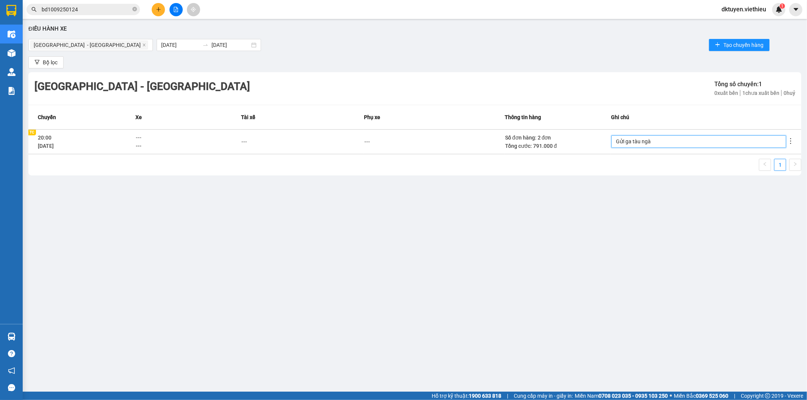
type textarea "Gửi ga tàu ngày"
type textarea "Gửi ga tàu ngày 1"
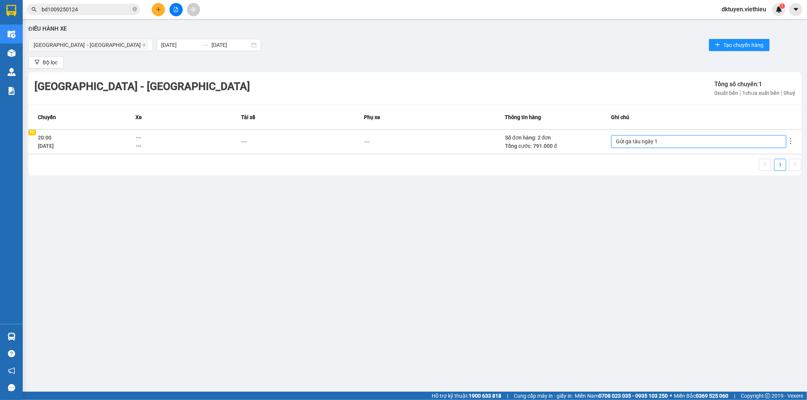
type textarea "Gửi ga tàu ngày 12"
type textarea "Gửi ga tàu ngày 12/"
type textarea "Gửi ga tàu ngày 12/0"
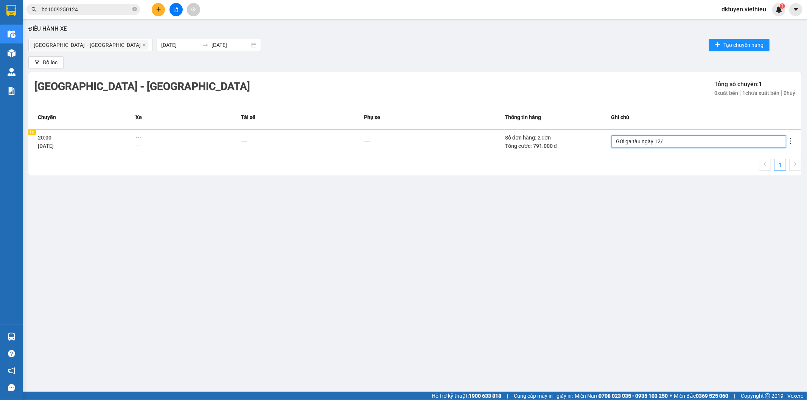
type textarea "Gửi ga tàu ngày 12/0"
type textarea "Gửi ga tàu ngày 12/09"
click at [626, 195] on div "Điều hành xe [GEOGRAPHIC_DATA] - [GEOGRAPHIC_DATA] [DATE] [DATE] Tạo chuyến hàn…" at bounding box center [414, 197] width 777 height 348
click at [792, 140] on icon "more" at bounding box center [791, 141] width 8 height 8
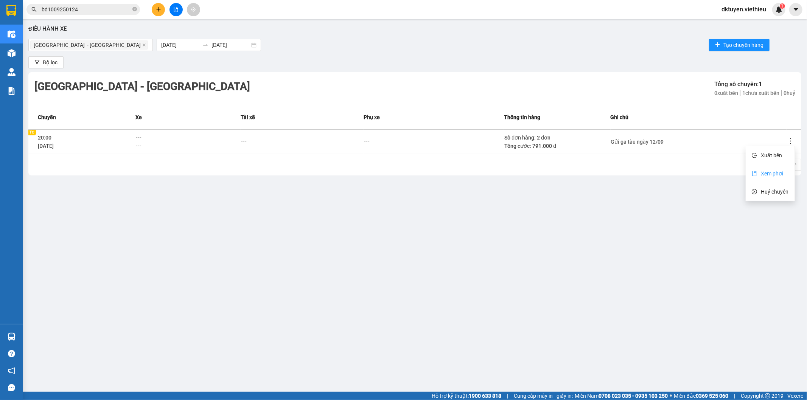
click at [773, 169] on li "Xem phơi" at bounding box center [769, 173] width 49 height 15
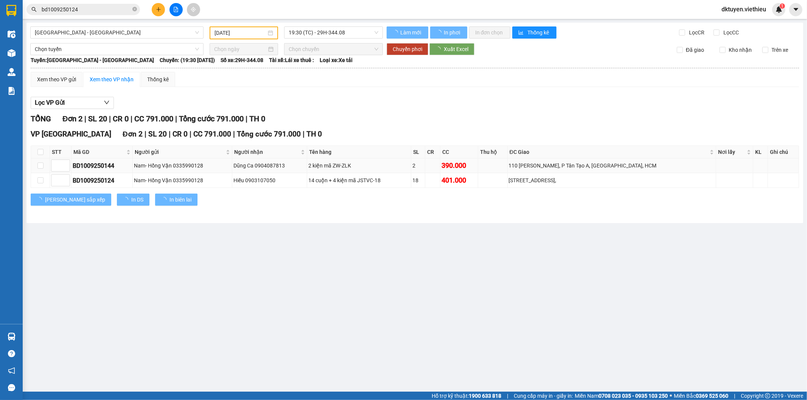
type input "[DATE]"
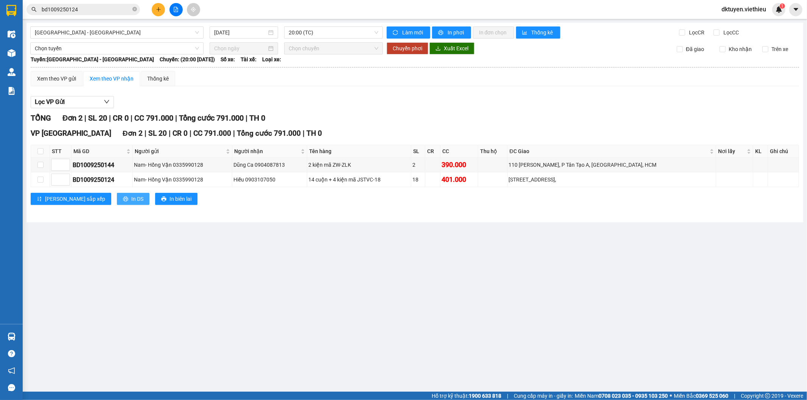
click at [131, 197] on span "In DS" at bounding box center [137, 199] width 12 height 8
drag, startPoint x: 419, startPoint y: 310, endPoint x: 424, endPoint y: 309, distance: 5.3
click at [419, 310] on main "[GEOGRAPHIC_DATA] - [GEOGRAPHIC_DATA] [DATE] 20:00 (TC) Làm mới In phơi In đơn …" at bounding box center [403, 196] width 807 height 392
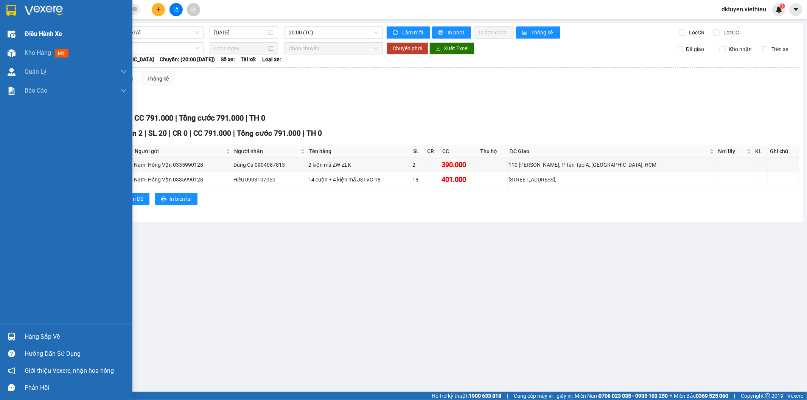
click at [33, 36] on span "Điều hành xe" at bounding box center [43, 33] width 37 height 9
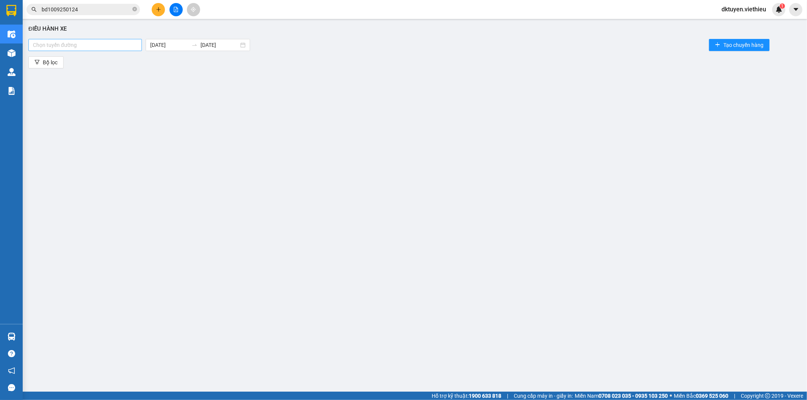
click at [117, 47] on div at bounding box center [85, 44] width 110 height 9
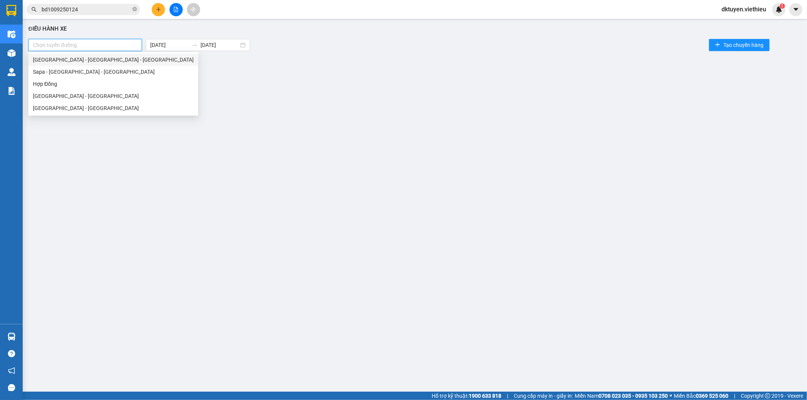
click at [77, 62] on div "[GEOGRAPHIC_DATA] - [GEOGRAPHIC_DATA] - [GEOGRAPHIC_DATA]" at bounding box center [113, 60] width 161 height 8
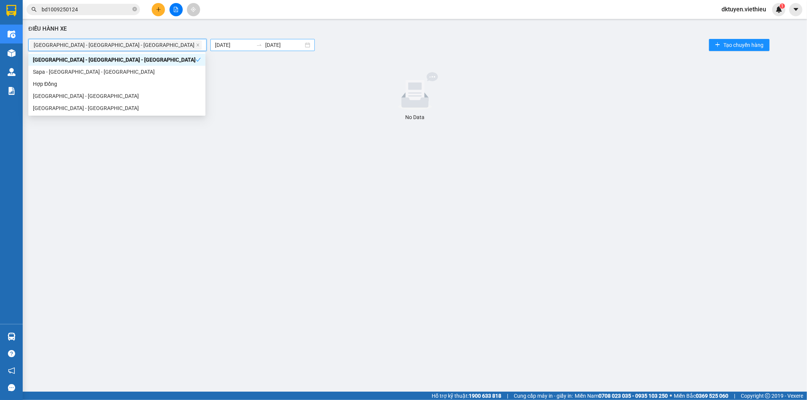
click at [153, 46] on body "Kết quả tìm kiếm ( 1 ) Bộ lọc Mã ĐH Trạng thái Món hàng Thu hộ Tổng cước Chưa c…" at bounding box center [403, 200] width 807 height 400
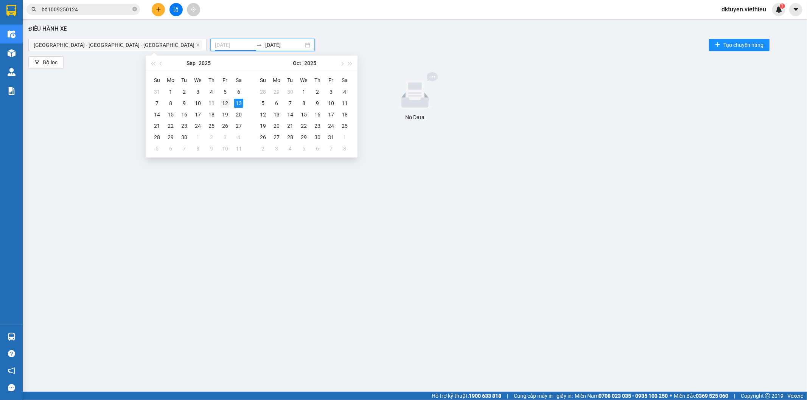
type input "[DATE]"
click at [229, 105] on div "12" at bounding box center [225, 103] width 9 height 9
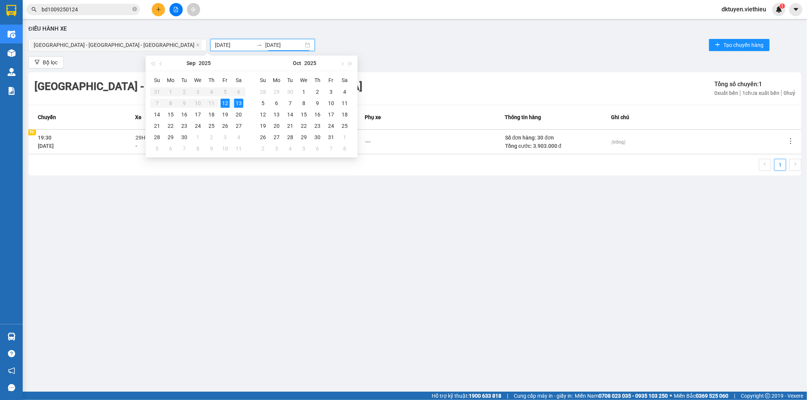
click at [793, 140] on icon "more" at bounding box center [791, 141] width 8 height 8
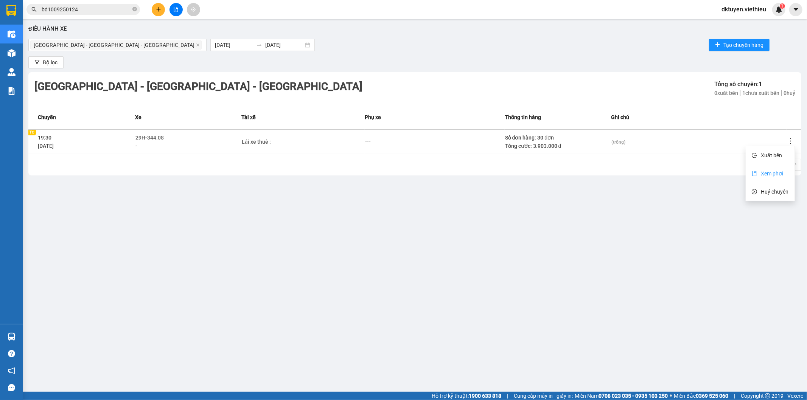
click at [775, 171] on span "Xem phơi" at bounding box center [772, 174] width 22 height 6
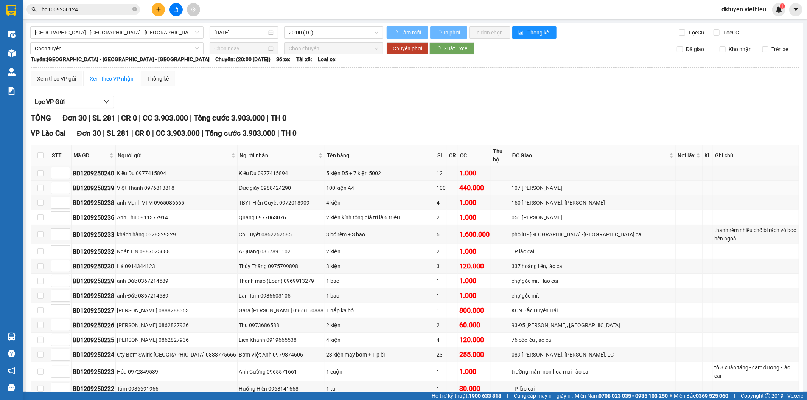
type input "[DATE]"
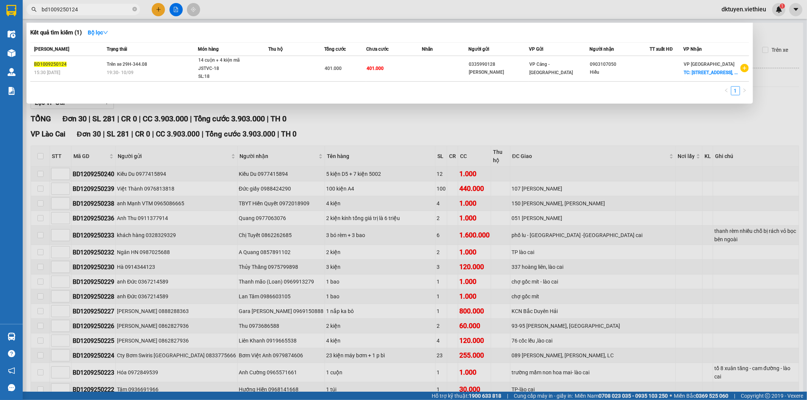
drag, startPoint x: 86, startPoint y: 7, endPoint x: 0, endPoint y: 6, distance: 85.9
click at [0, 6] on section "Kết quả tìm kiếm ( 1 ) Bộ lọc Mã ĐH Trạng thái Món hàng Thu hộ Tổng cước Chưa c…" at bounding box center [403, 200] width 807 height 400
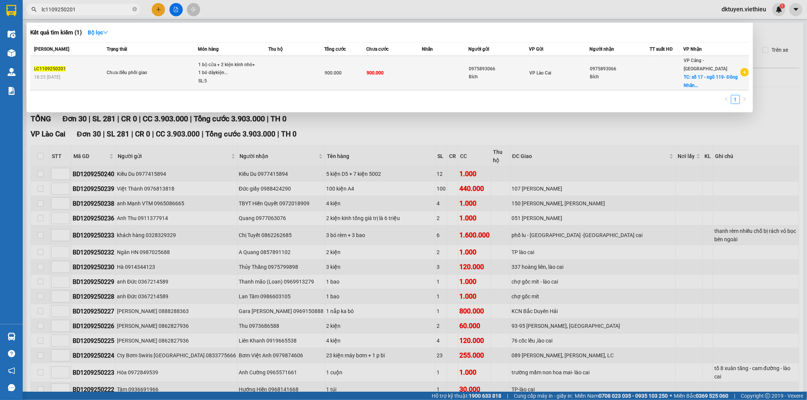
type input "lc1109250201"
click at [381, 59] on td "900.000" at bounding box center [394, 73] width 56 height 34
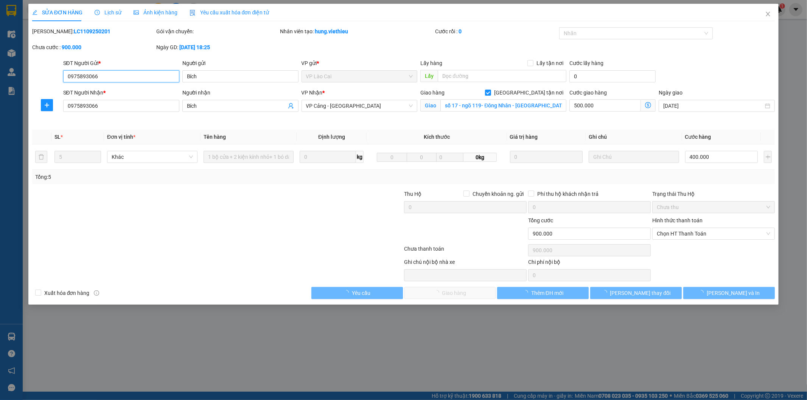
type input "0975893066"
type input "Bích"
type input "0975893066"
type input "Bích"
checkbox input "true"
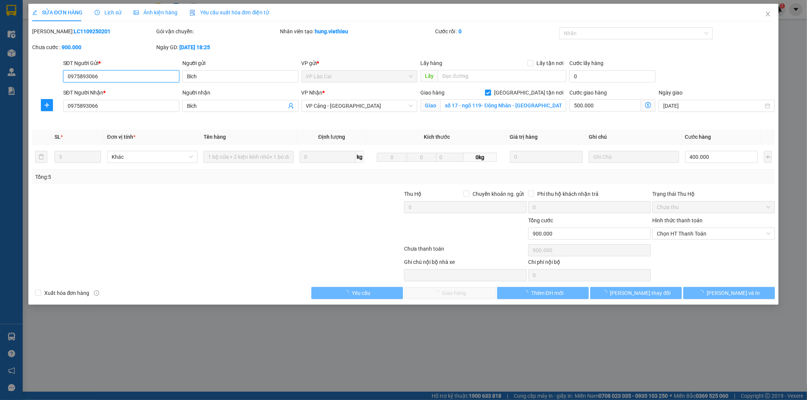
type input "số 17 - ngõ 119- Đông Nhân - [GEOGRAPHIC_DATA]"
type input "900.000"
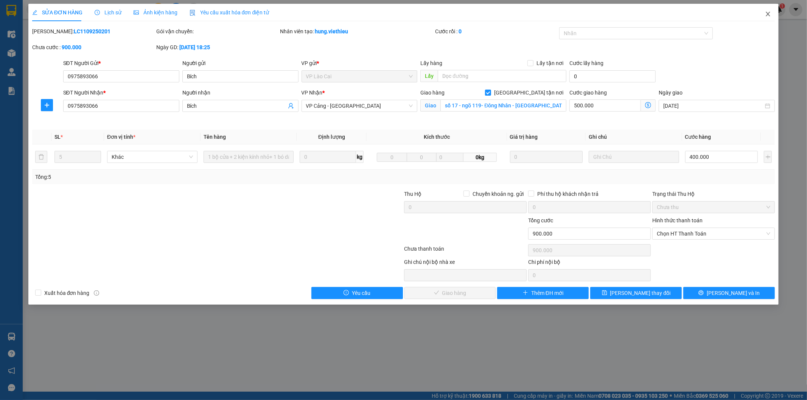
click at [769, 14] on icon "close" at bounding box center [768, 14] width 6 height 6
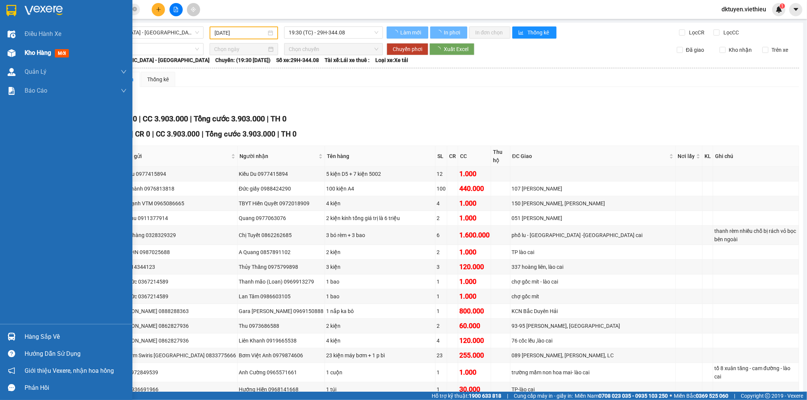
click at [42, 56] on span "Kho hàng" at bounding box center [38, 52] width 26 height 7
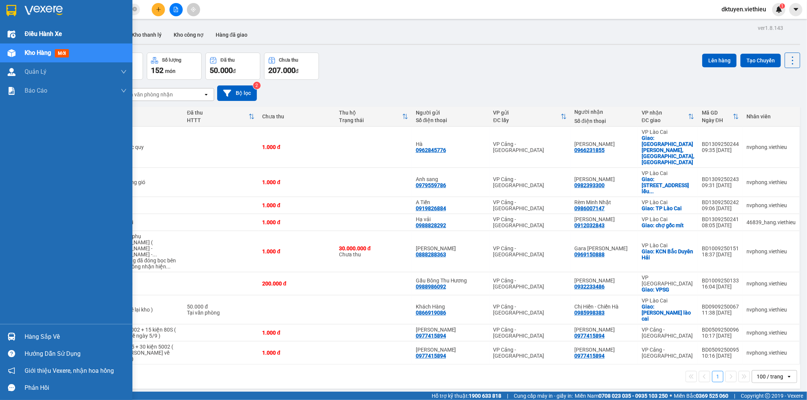
click at [25, 35] on span "Điều hành xe" at bounding box center [43, 33] width 37 height 9
